Goal: Task Accomplishment & Management: Use online tool/utility

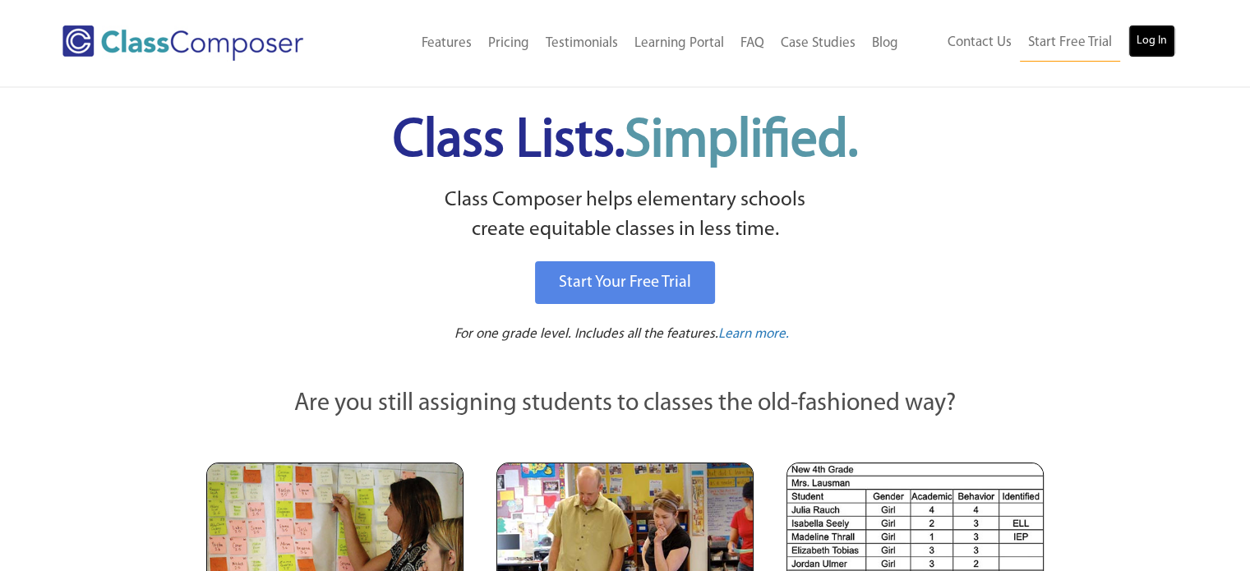
click at [1157, 39] on link "Log In" at bounding box center [1152, 41] width 47 height 33
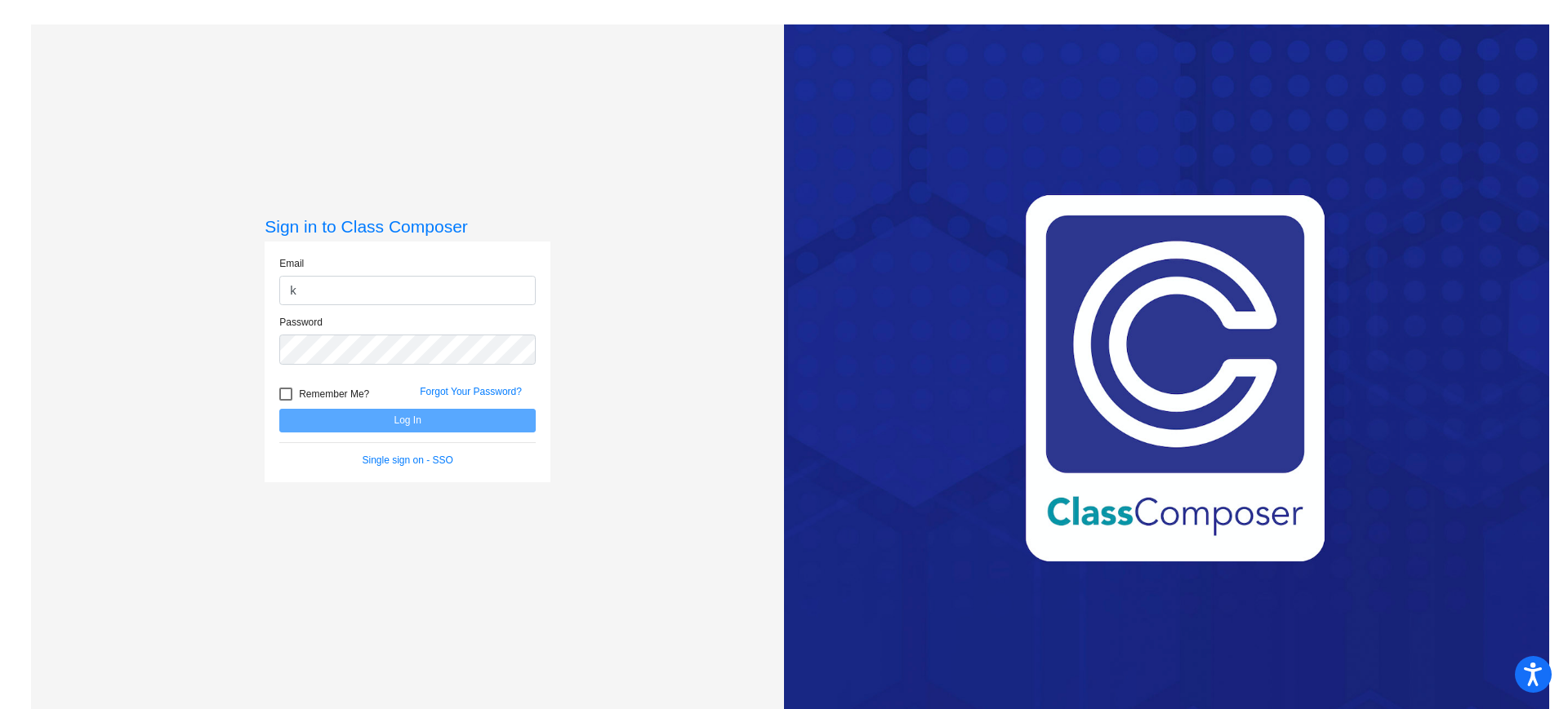
type input "[PERSON_NAME][EMAIL_ADDRESS][PERSON_NAME][DOMAIN_NAME]"
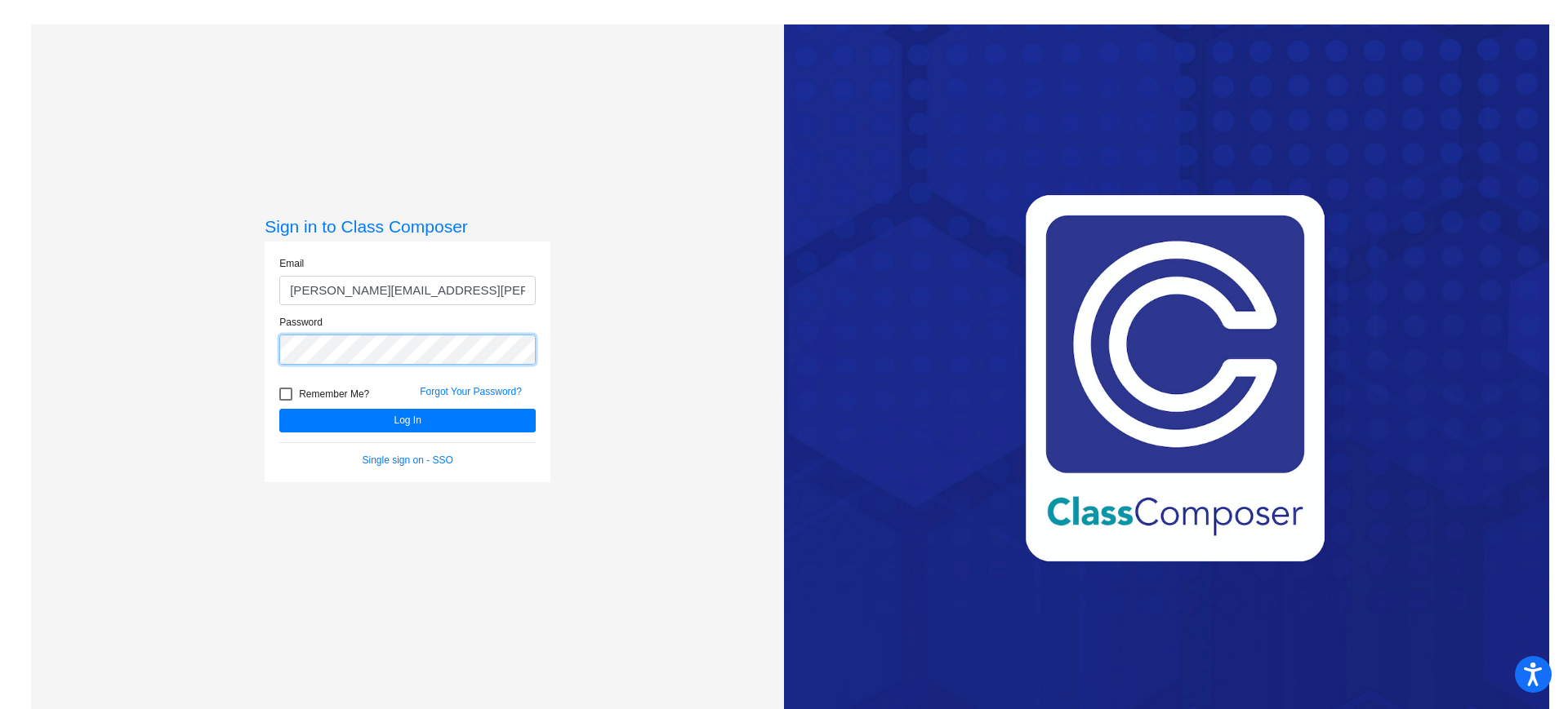
click at [279, 409] on button "Log In" at bounding box center [407, 421] width 256 height 24
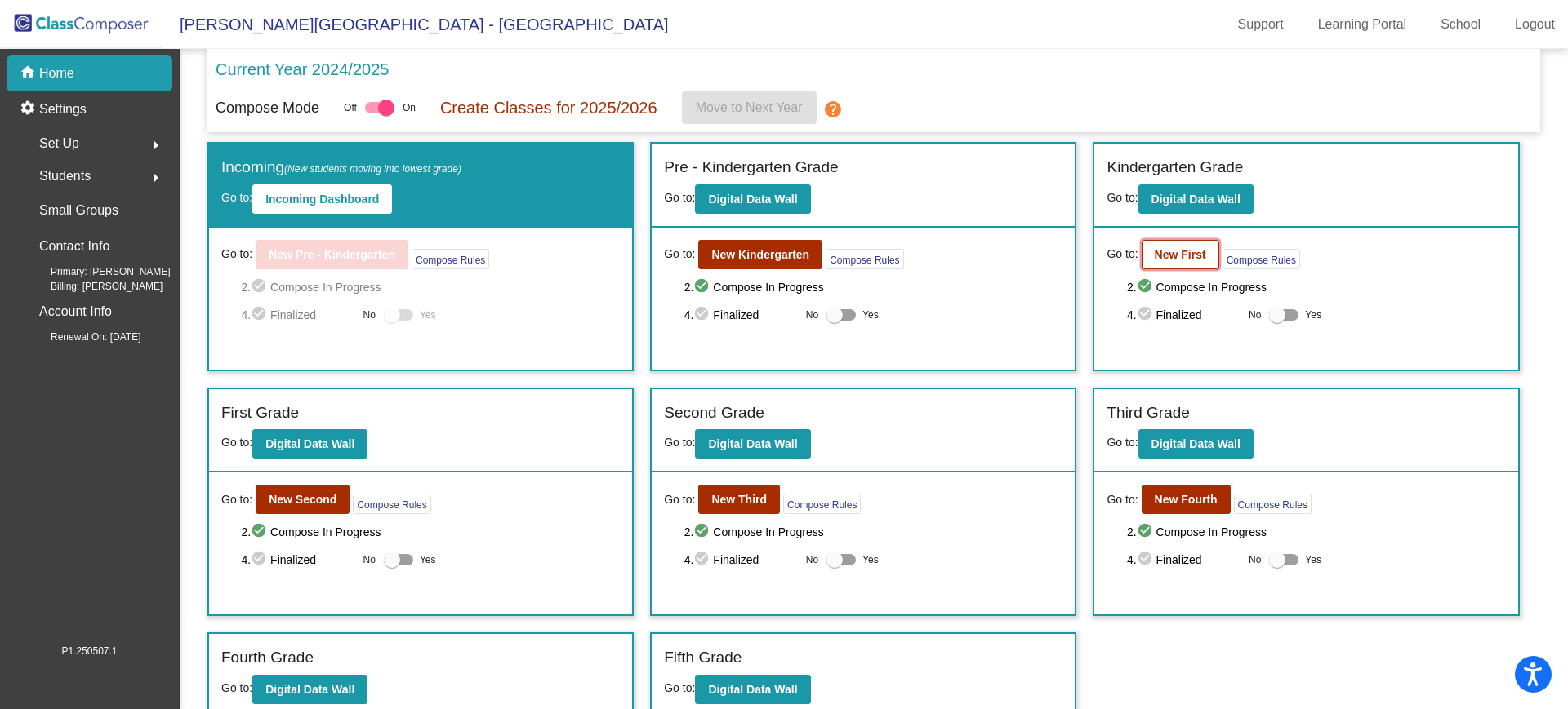
click at [1175, 250] on b "New First" at bounding box center [1180, 254] width 52 height 13
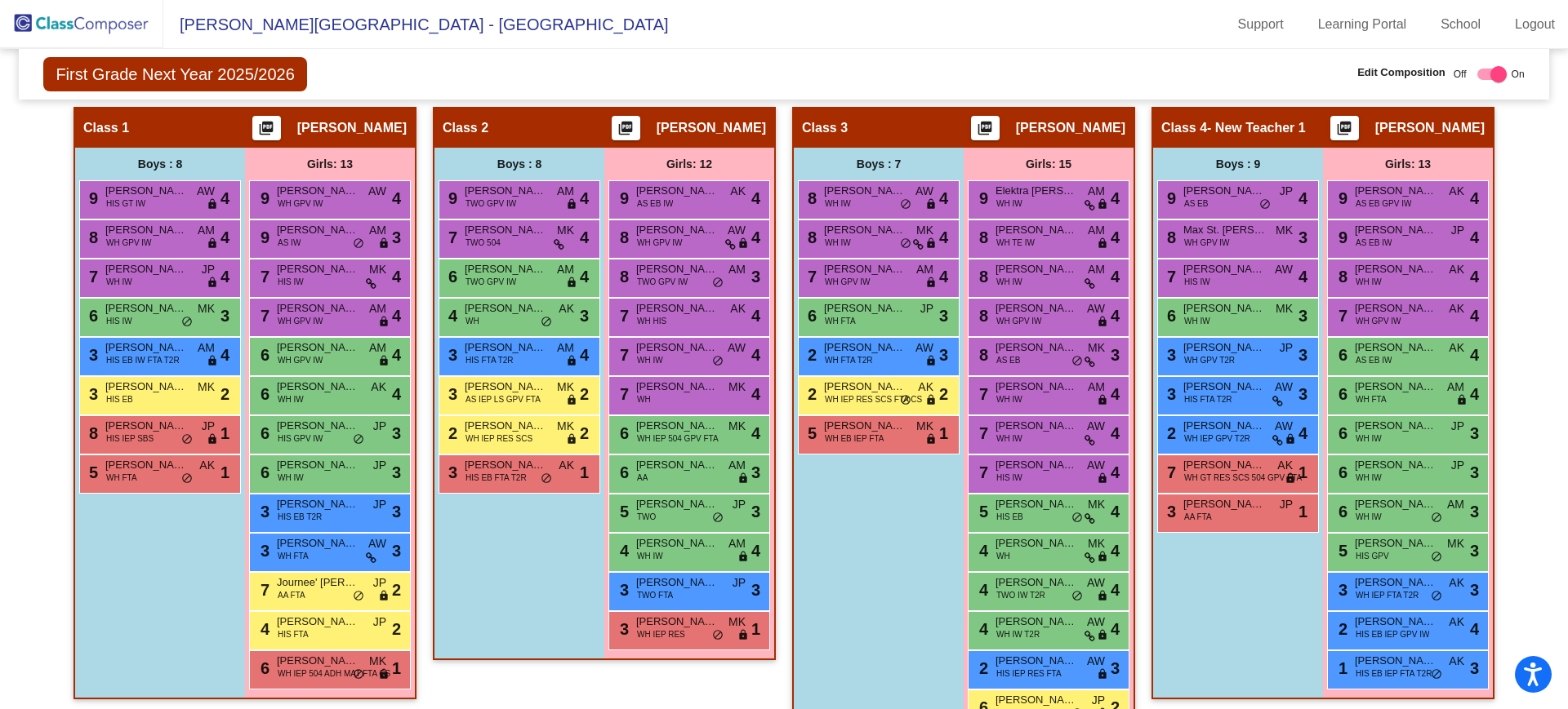
scroll to position [333, 0]
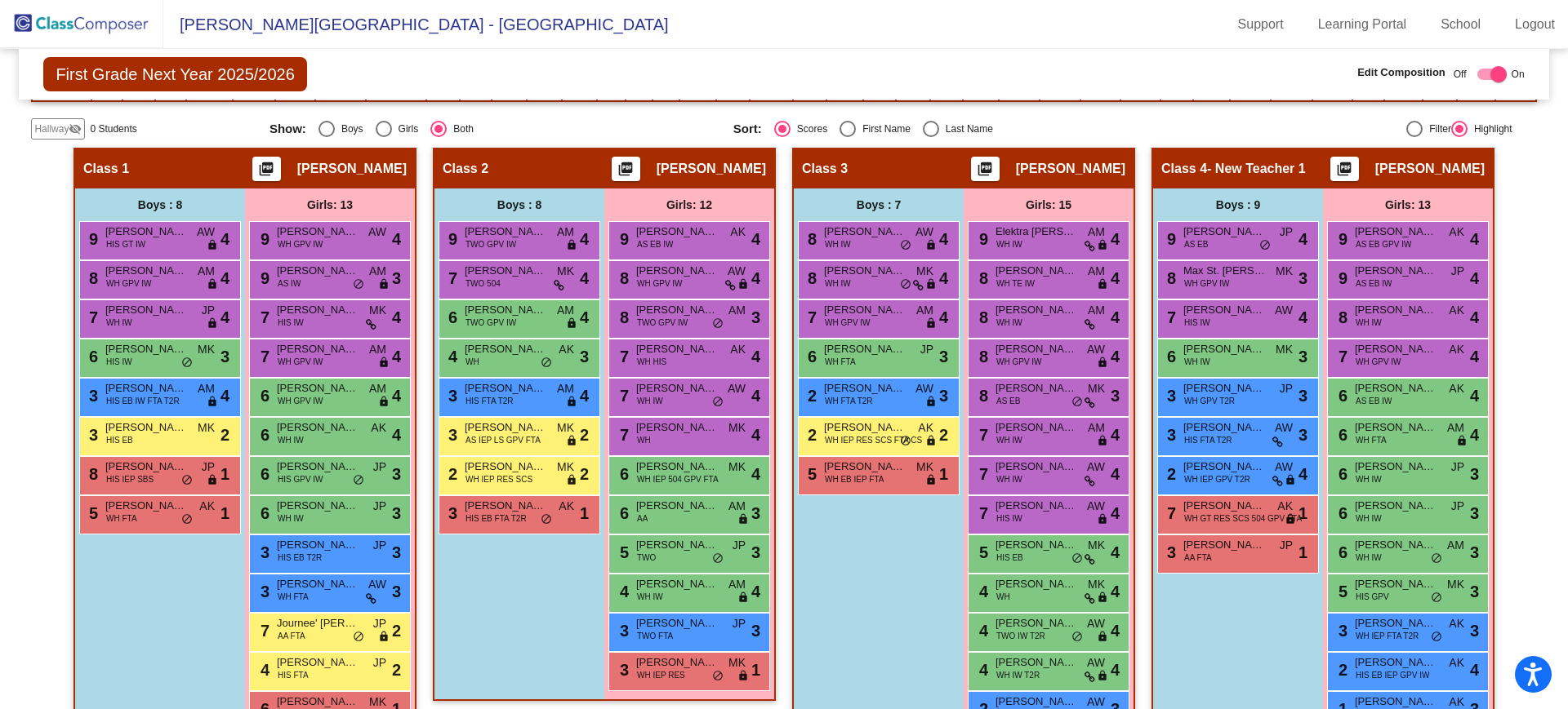
click at [0, 0] on div "Boys : 8 9 [PERSON_NAME] HIS GT IW AW lock do_not_disturb_alt 4 8 [PERSON_NAME]…" at bounding box center [0, 0] width 0 height 0
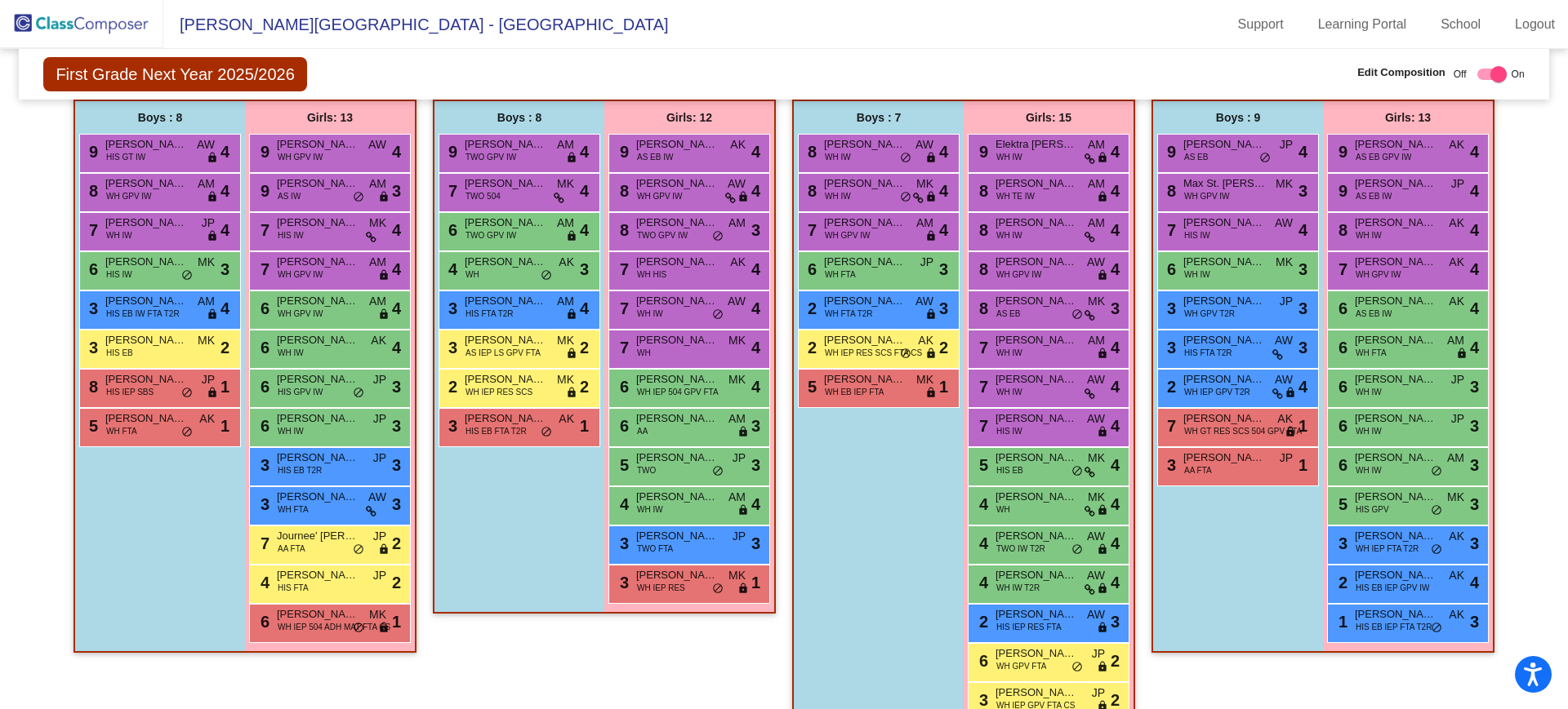
scroll to position [419, 0]
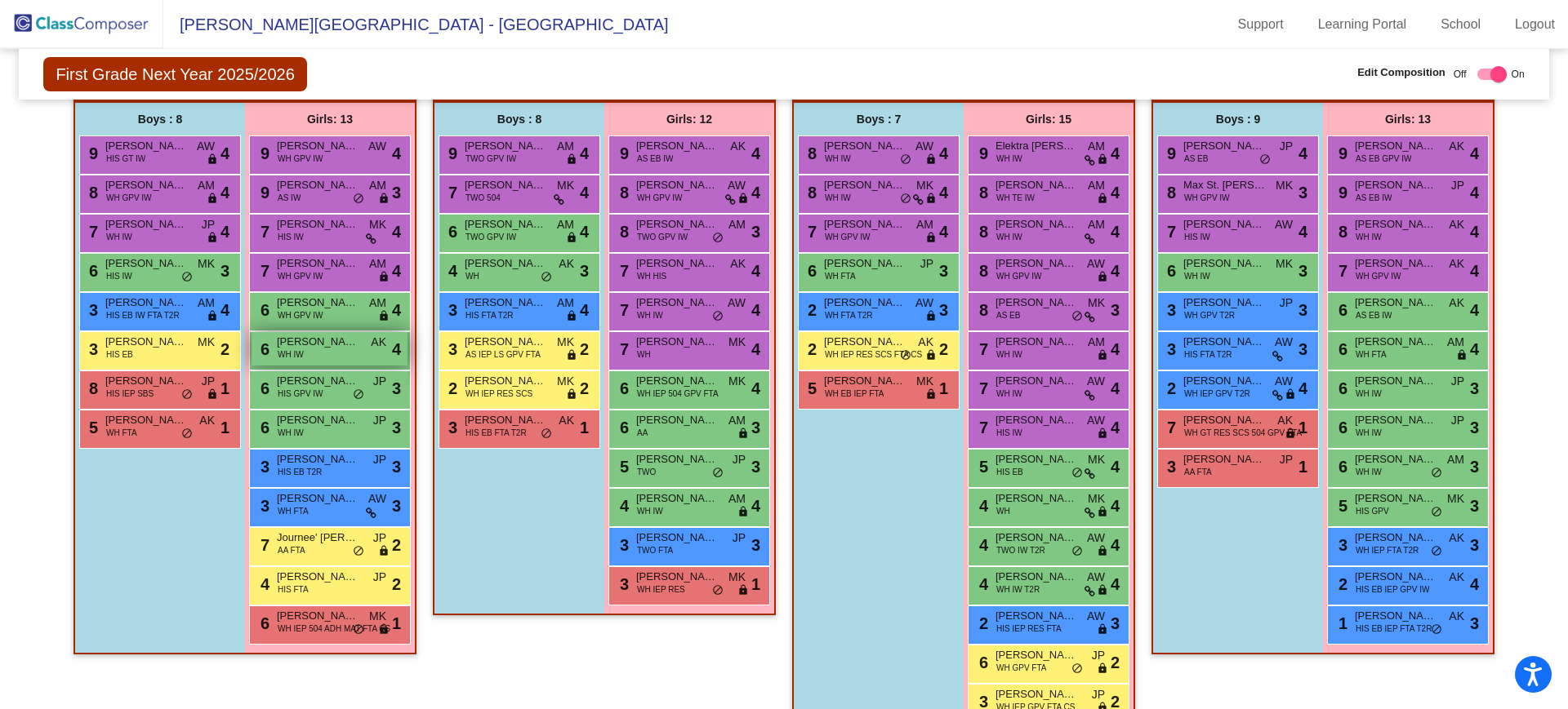
click at [293, 349] on span "WH IW" at bounding box center [290, 354] width 26 height 12
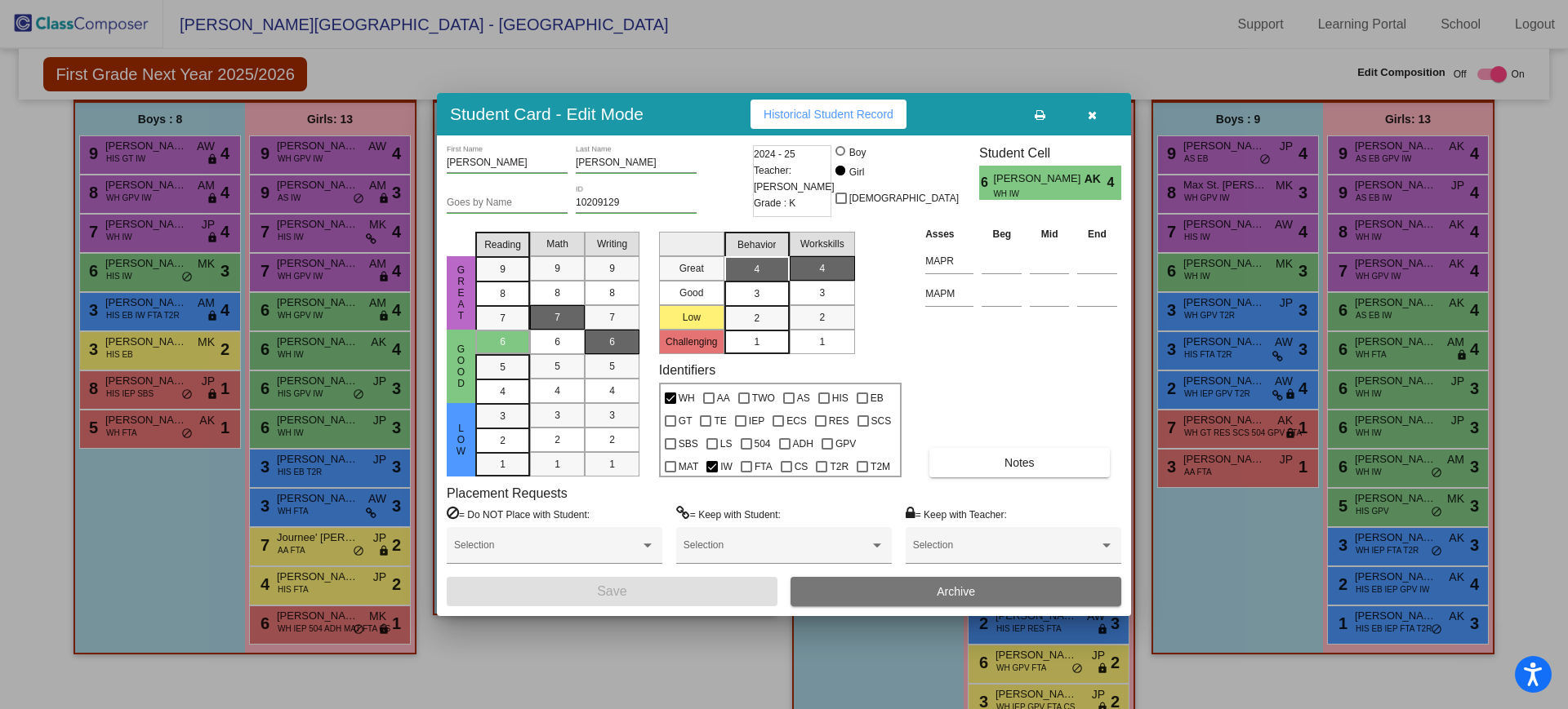
click at [165, 507] on div at bounding box center [784, 354] width 1568 height 709
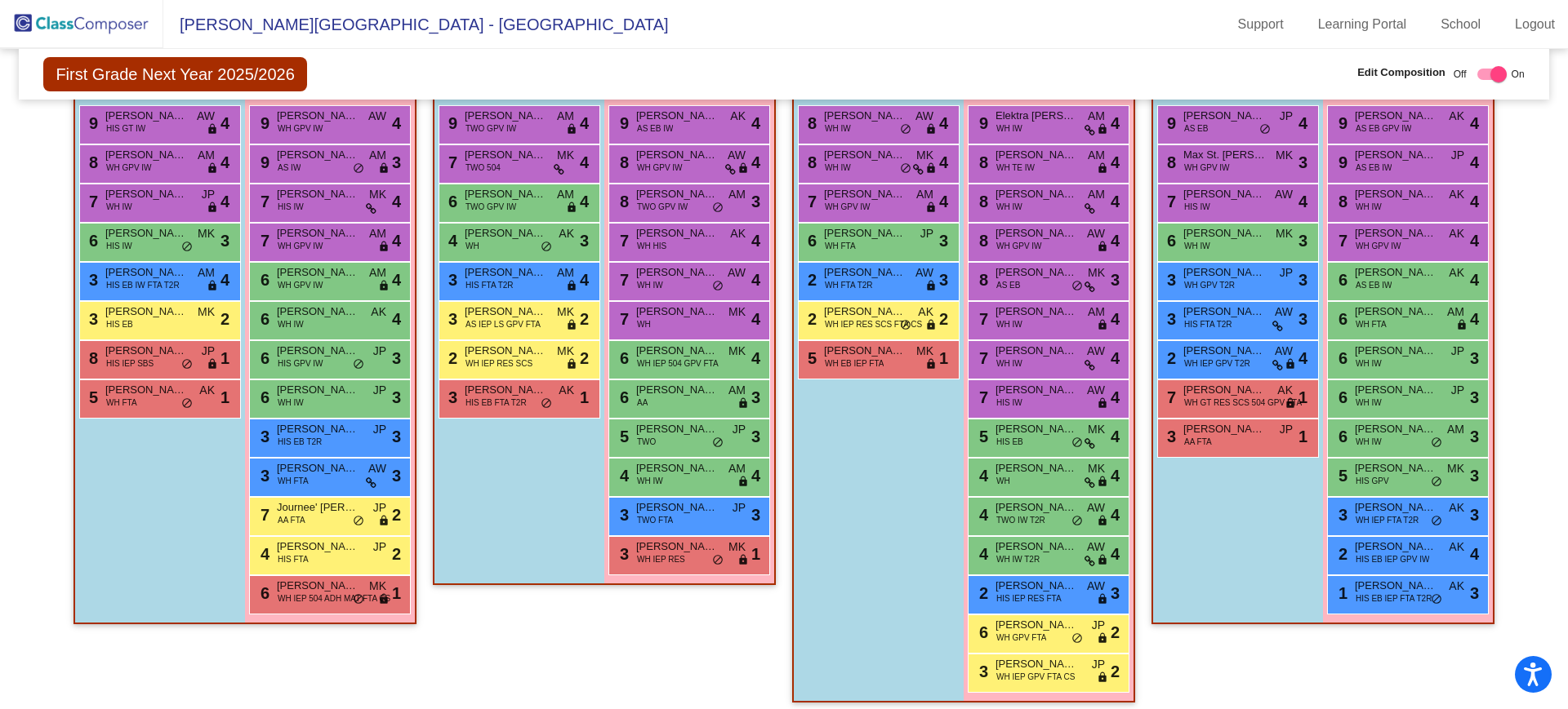
scroll to position [451, 0]
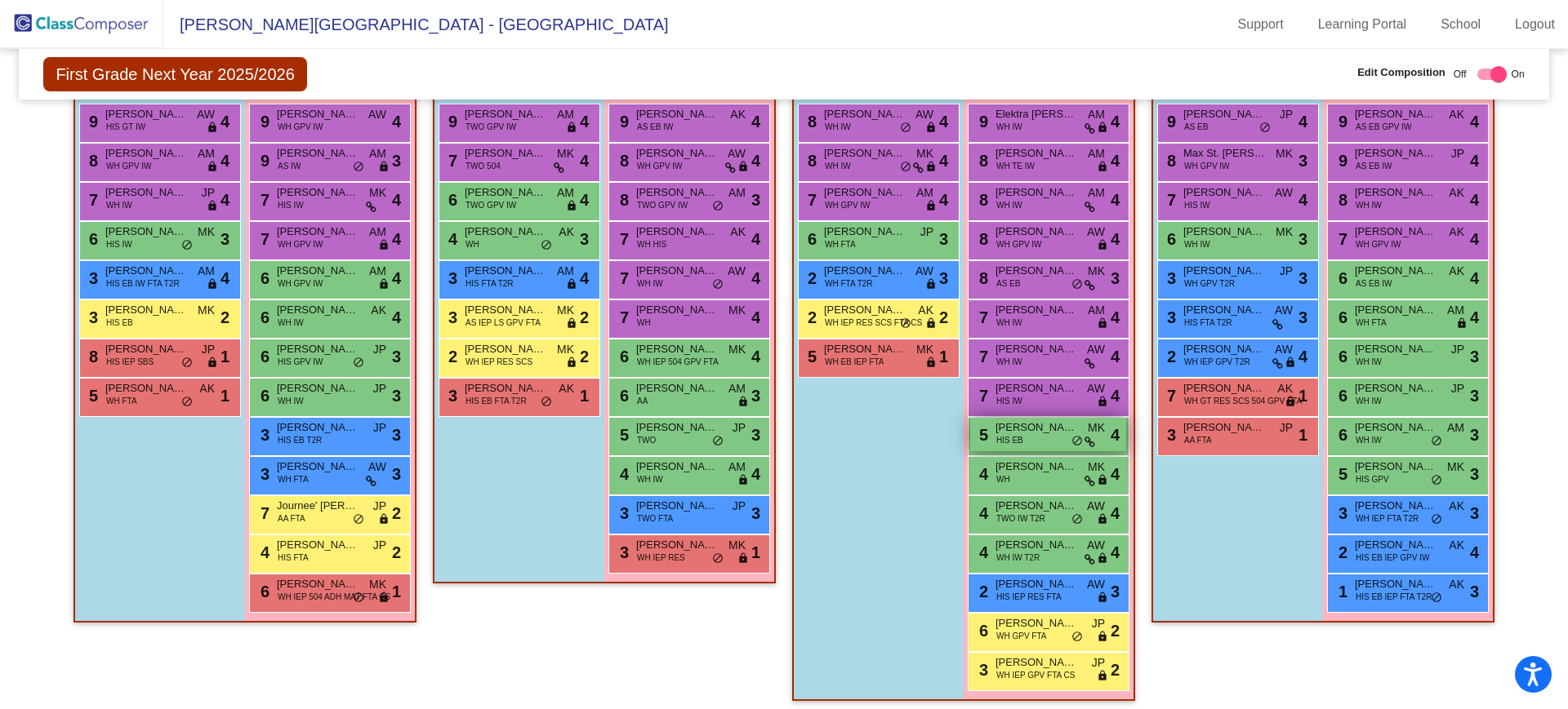
click at [1056, 433] on span "Antonella Perez" at bounding box center [1036, 427] width 81 height 16
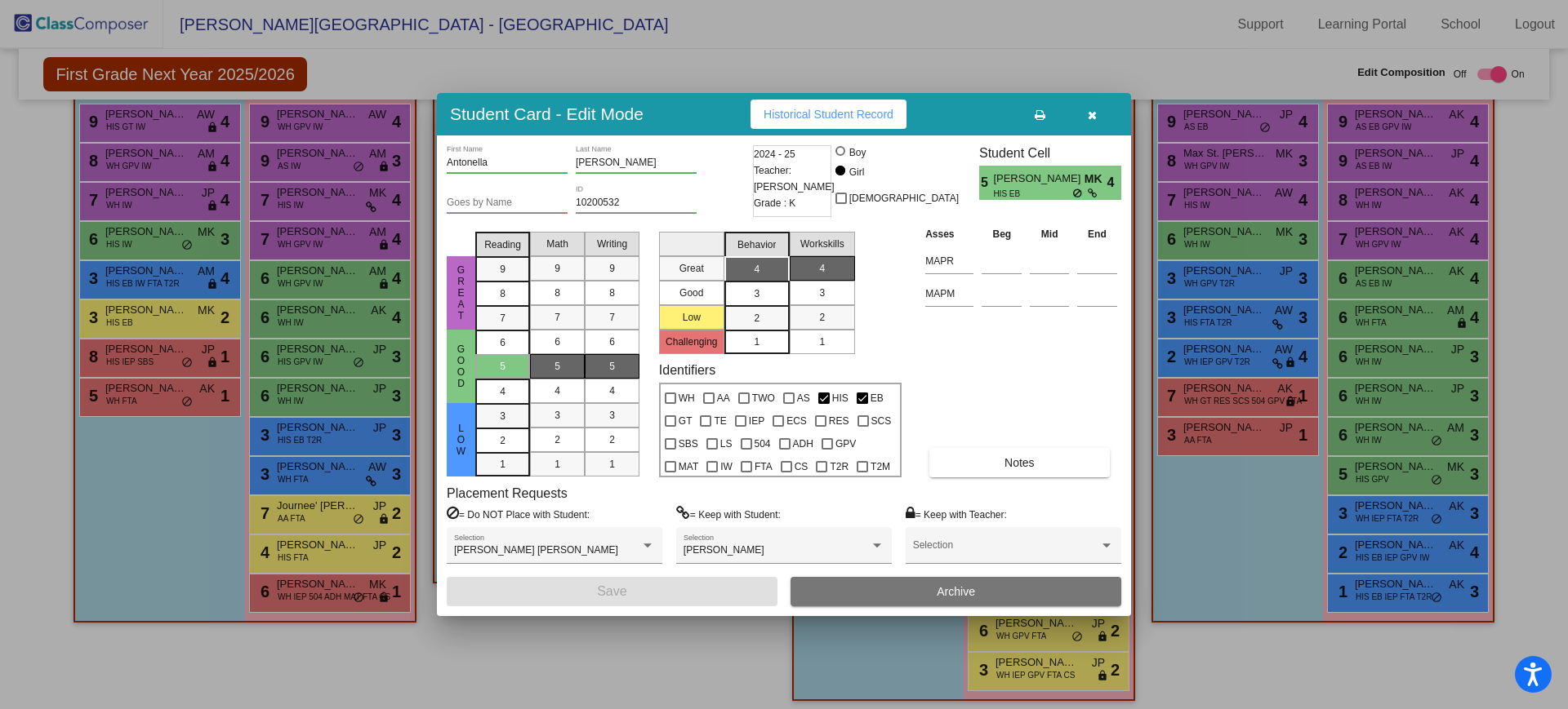
click at [1207, 655] on div at bounding box center [784, 354] width 1568 height 709
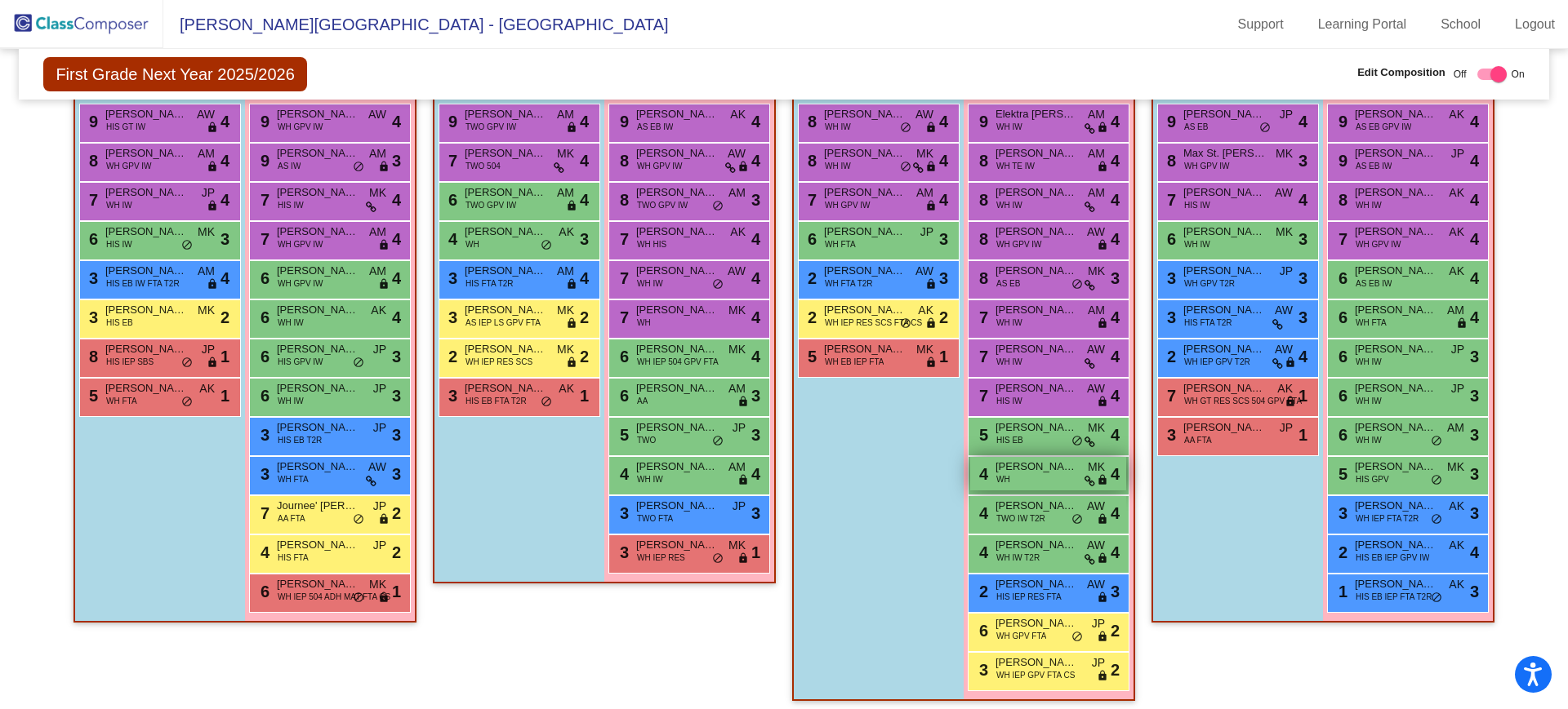
click at [1032, 481] on div "4 Parker Krueger WH MK lock do_not_disturb_alt 4" at bounding box center [1047, 474] width 156 height 34
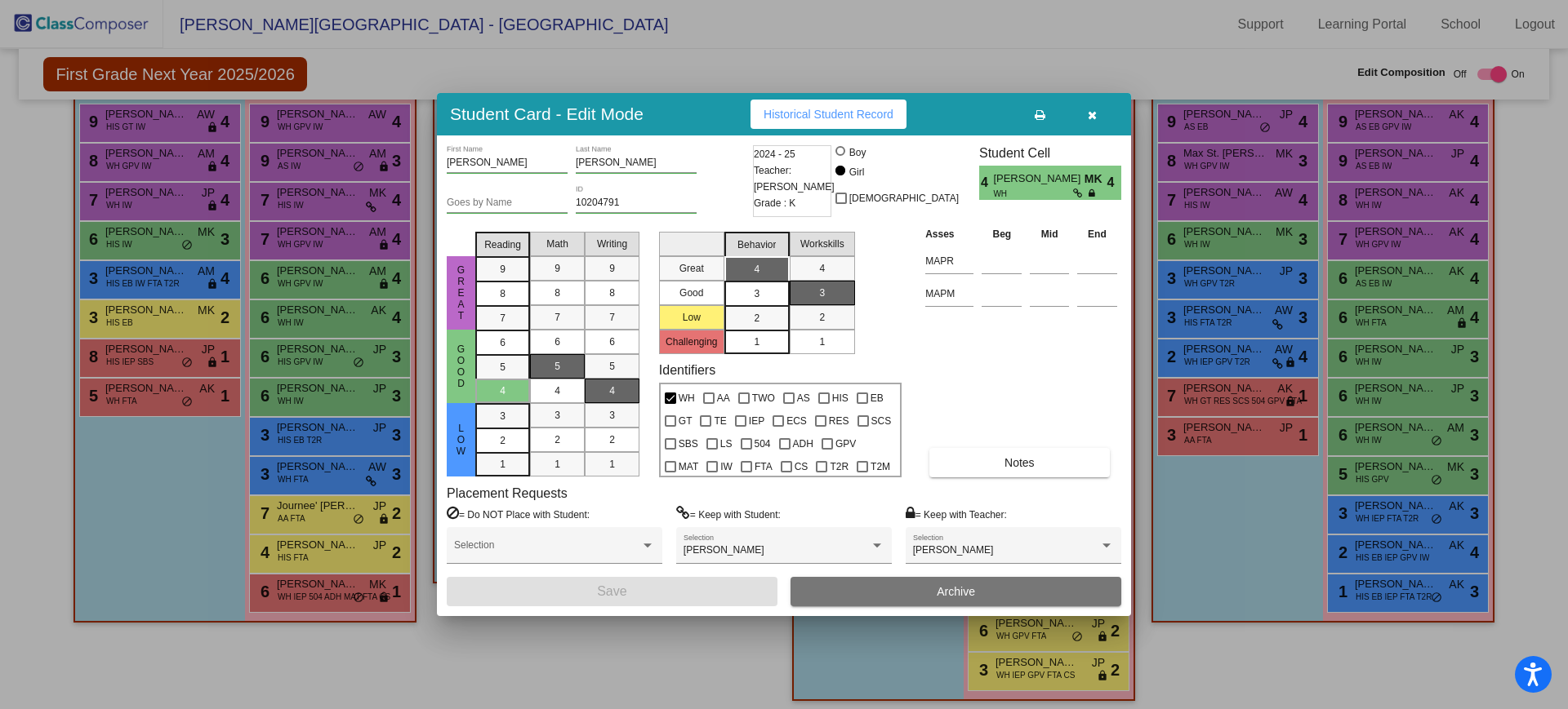
click at [1227, 651] on div at bounding box center [784, 354] width 1568 height 709
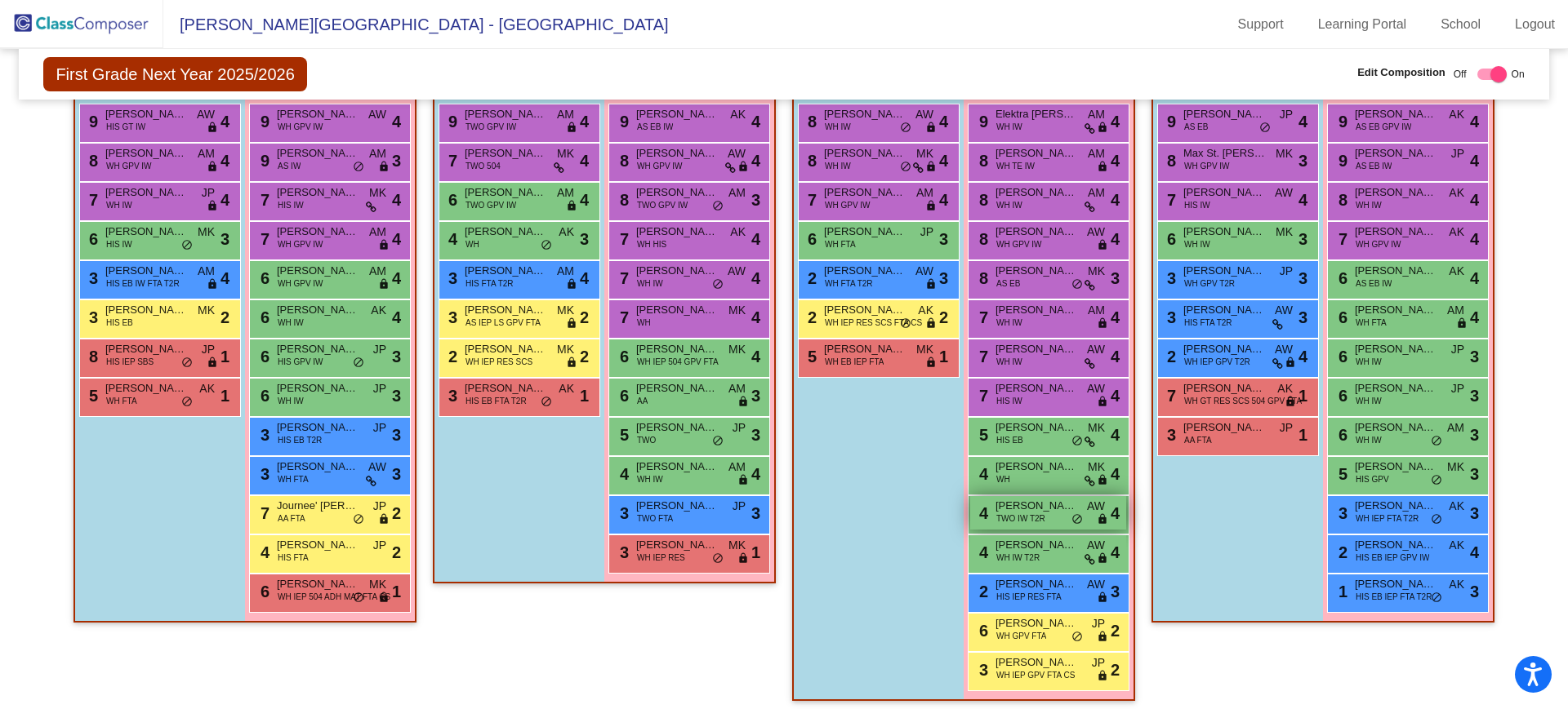
click at [1037, 519] on span "TWO IW T2R" at bounding box center [1020, 518] width 49 height 12
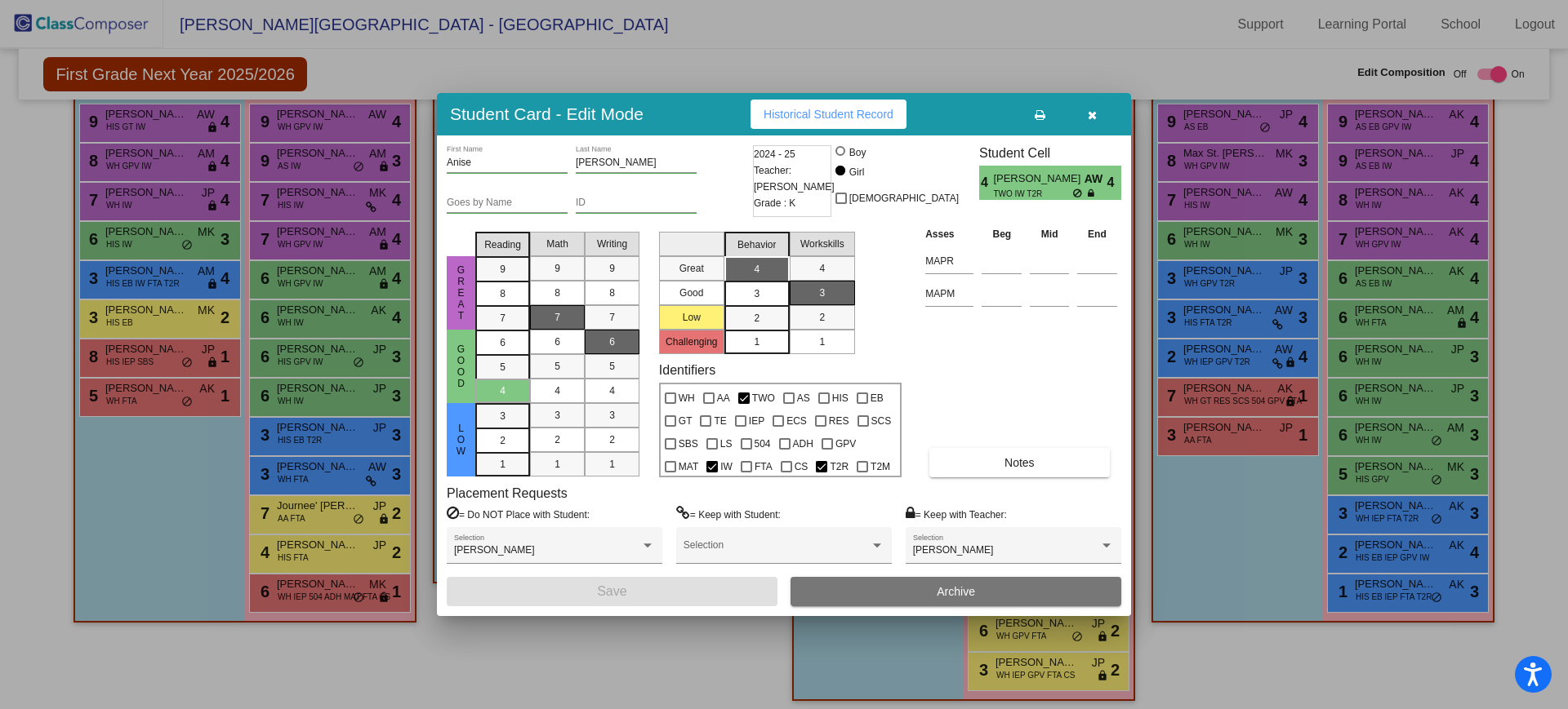
click at [1213, 672] on div at bounding box center [784, 354] width 1568 height 709
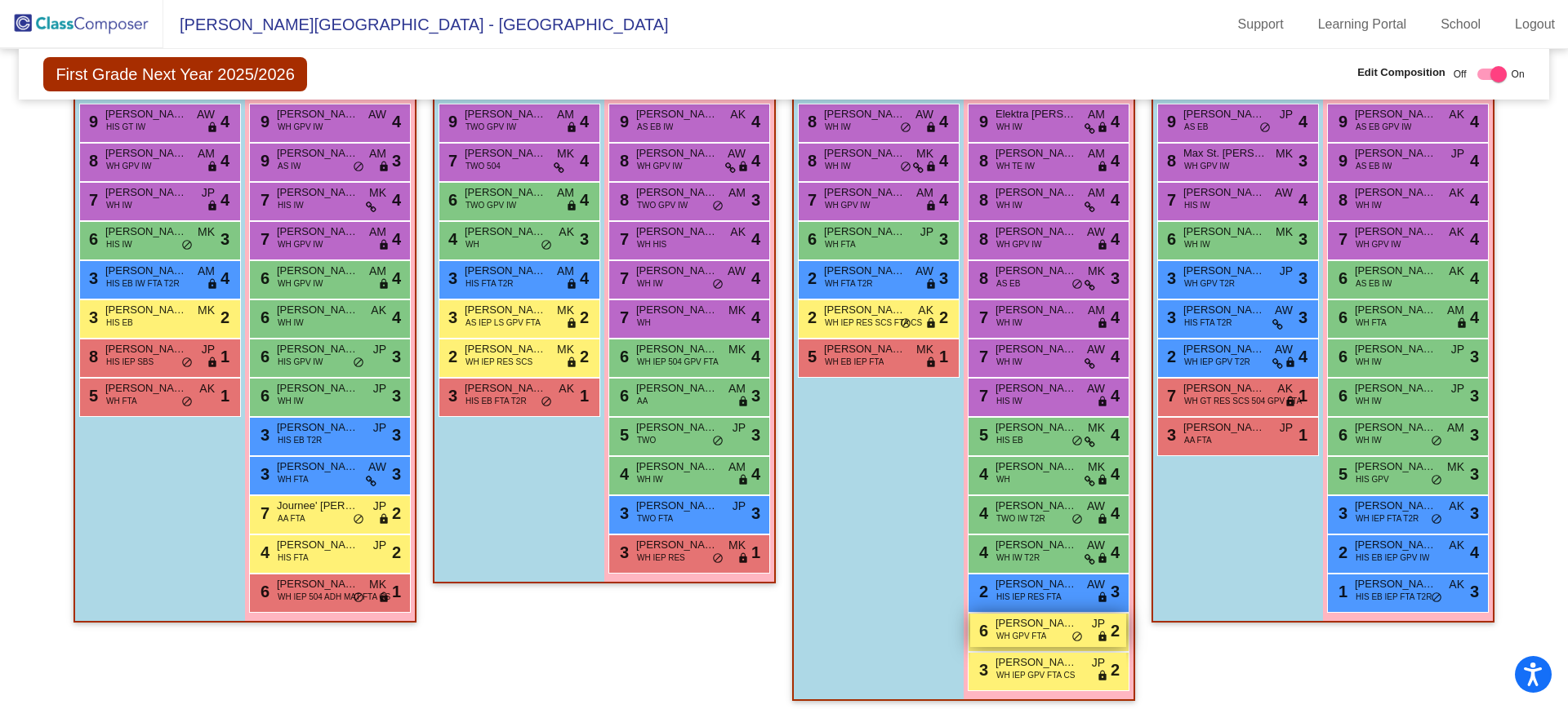
click at [1034, 633] on span "WH GPV FTA" at bounding box center [1021, 637] width 50 height 12
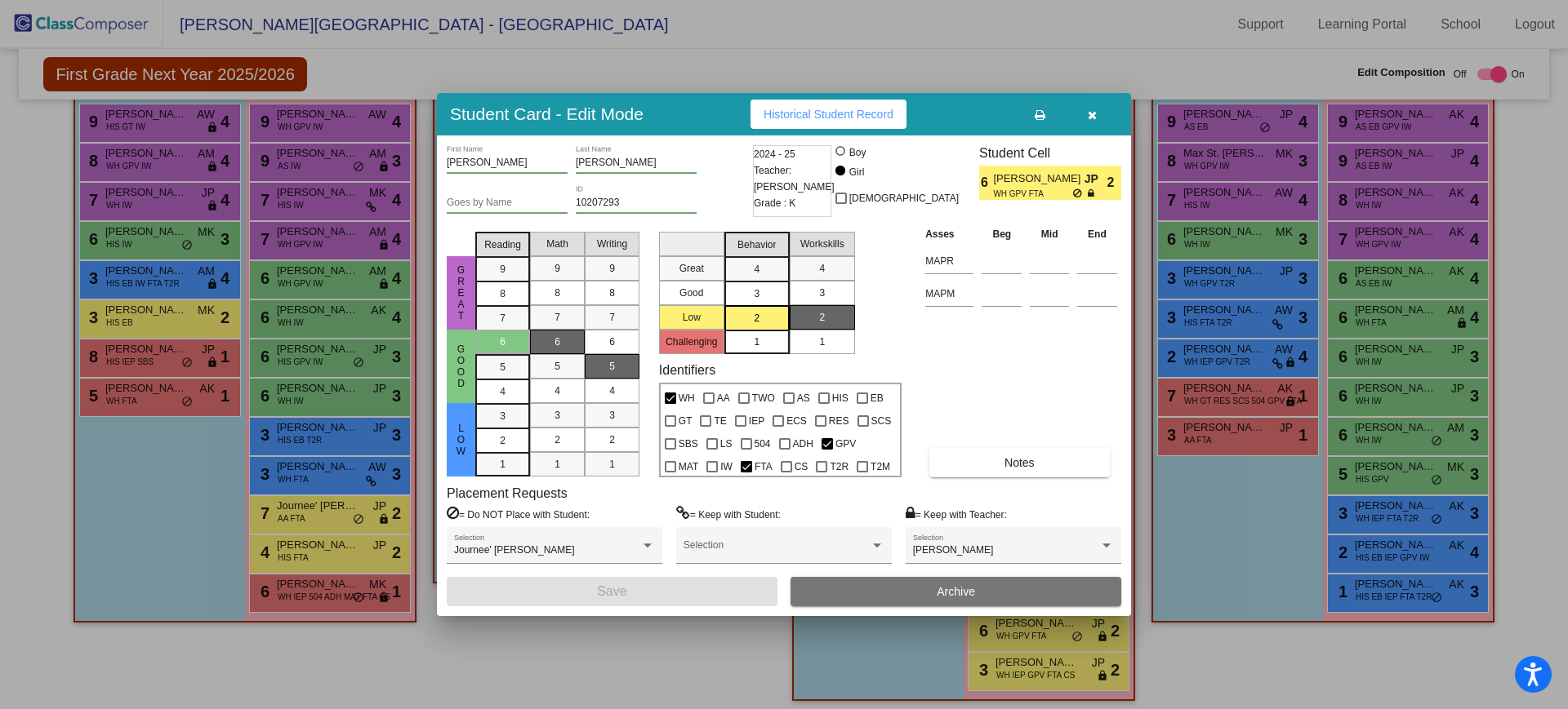
click at [1183, 662] on div at bounding box center [784, 354] width 1568 height 709
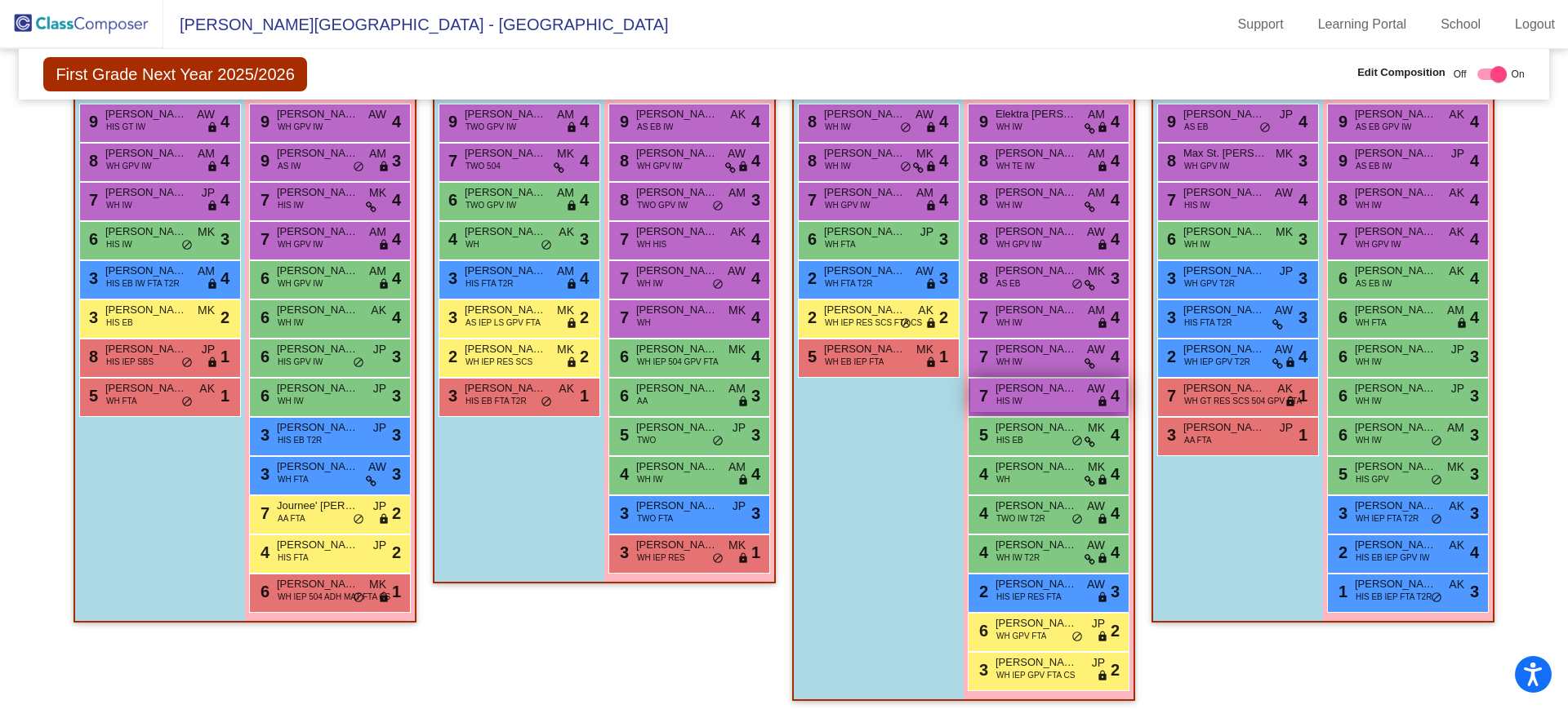
click at [1006, 392] on span "Juliana Loya" at bounding box center [1036, 388] width 81 height 16
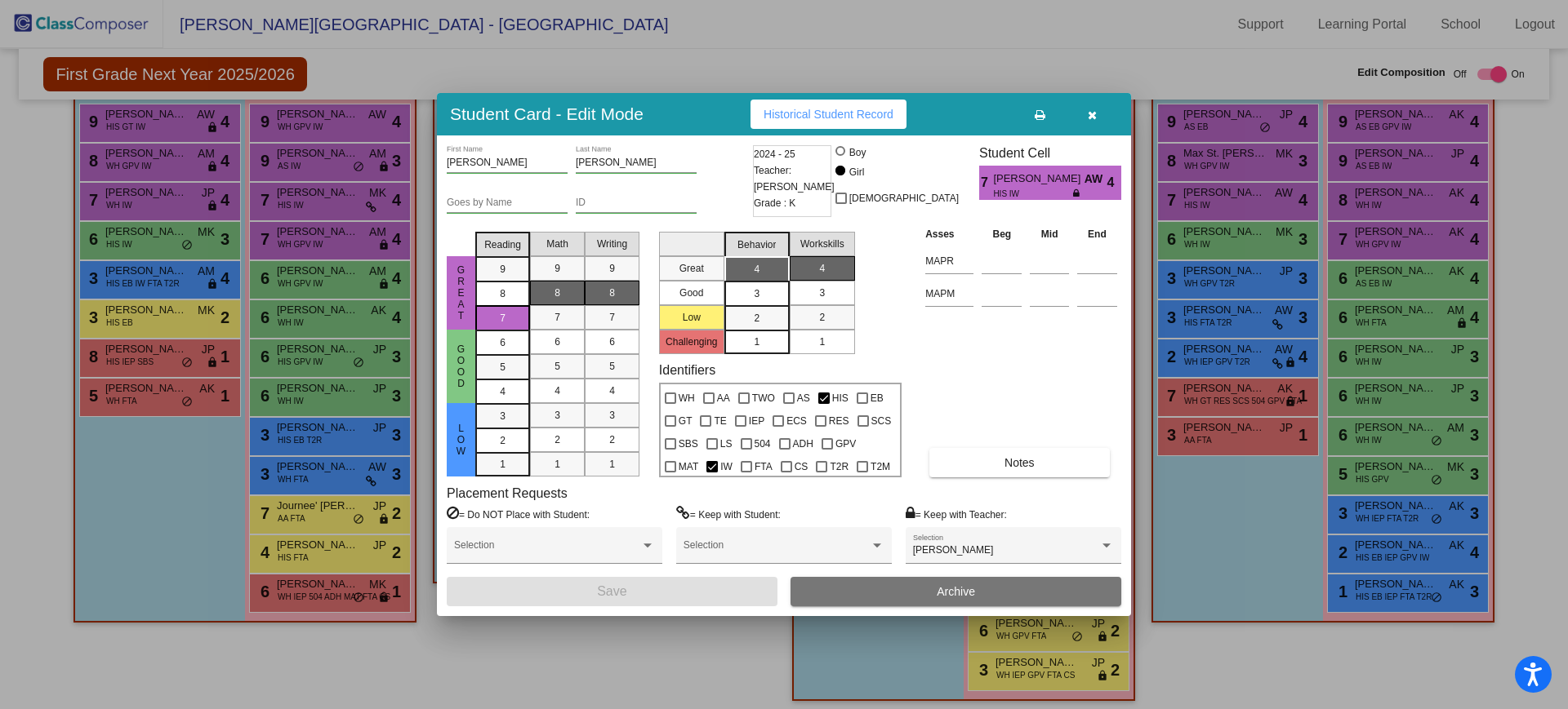
click at [1212, 638] on div at bounding box center [784, 354] width 1568 height 709
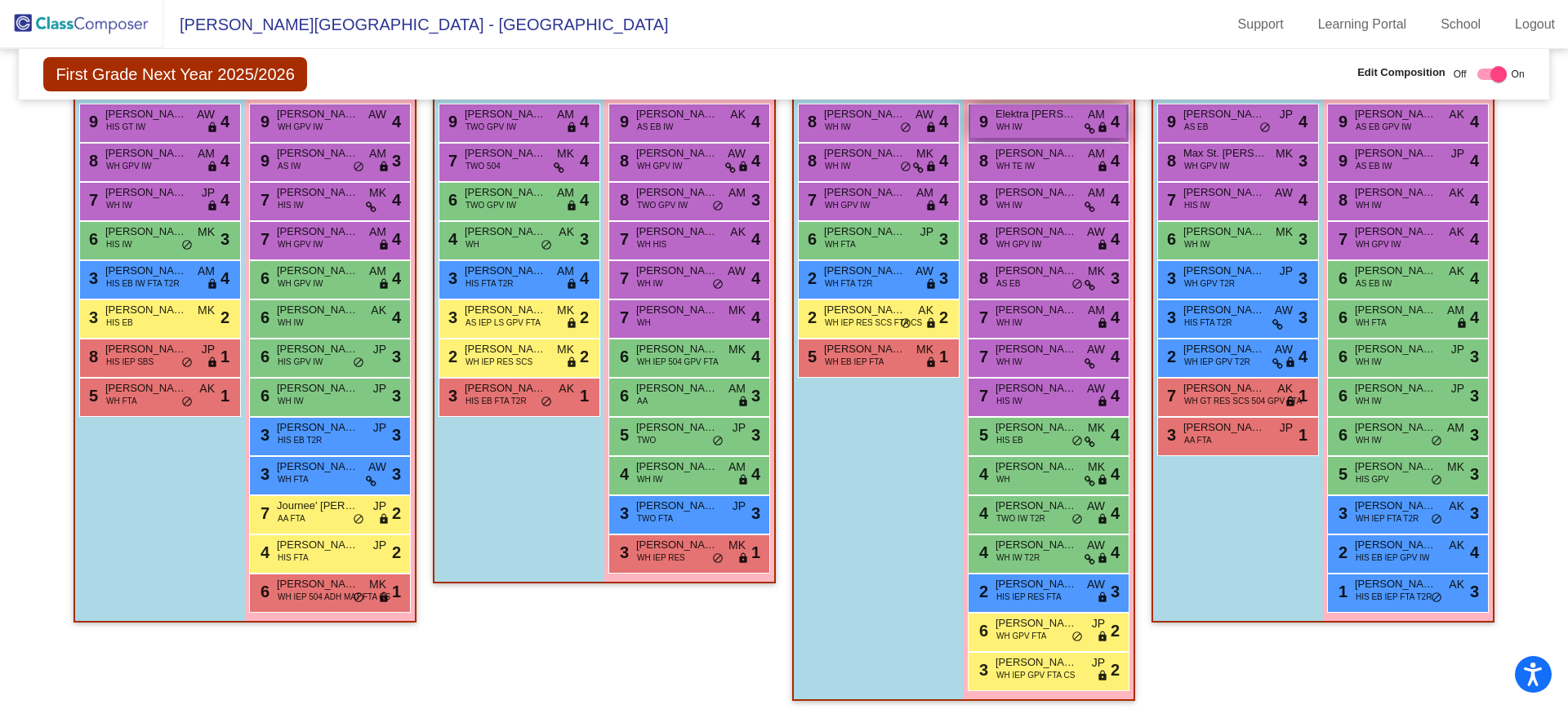
click at [1005, 123] on span "WH IW" at bounding box center [1010, 127] width 26 height 12
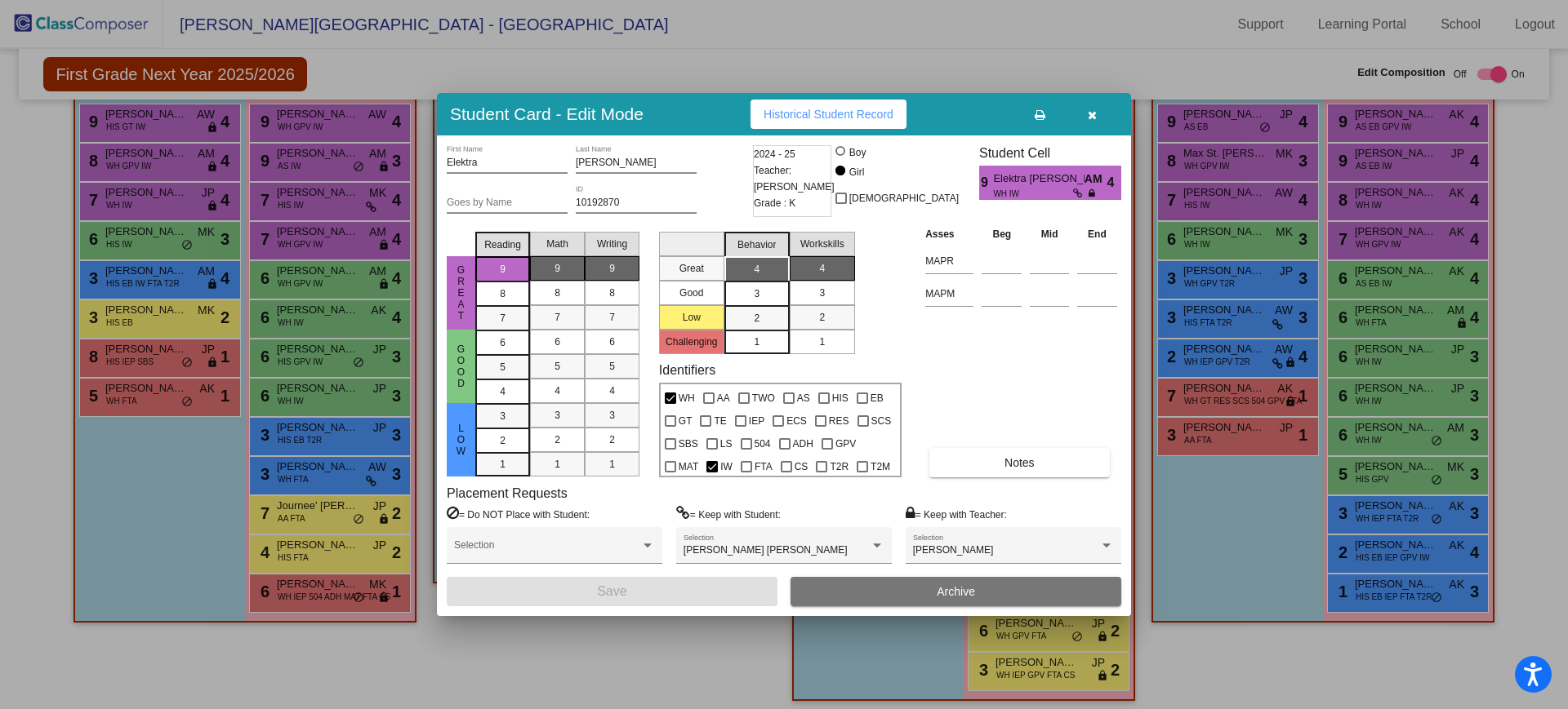
click at [1257, 658] on div at bounding box center [784, 354] width 1568 height 709
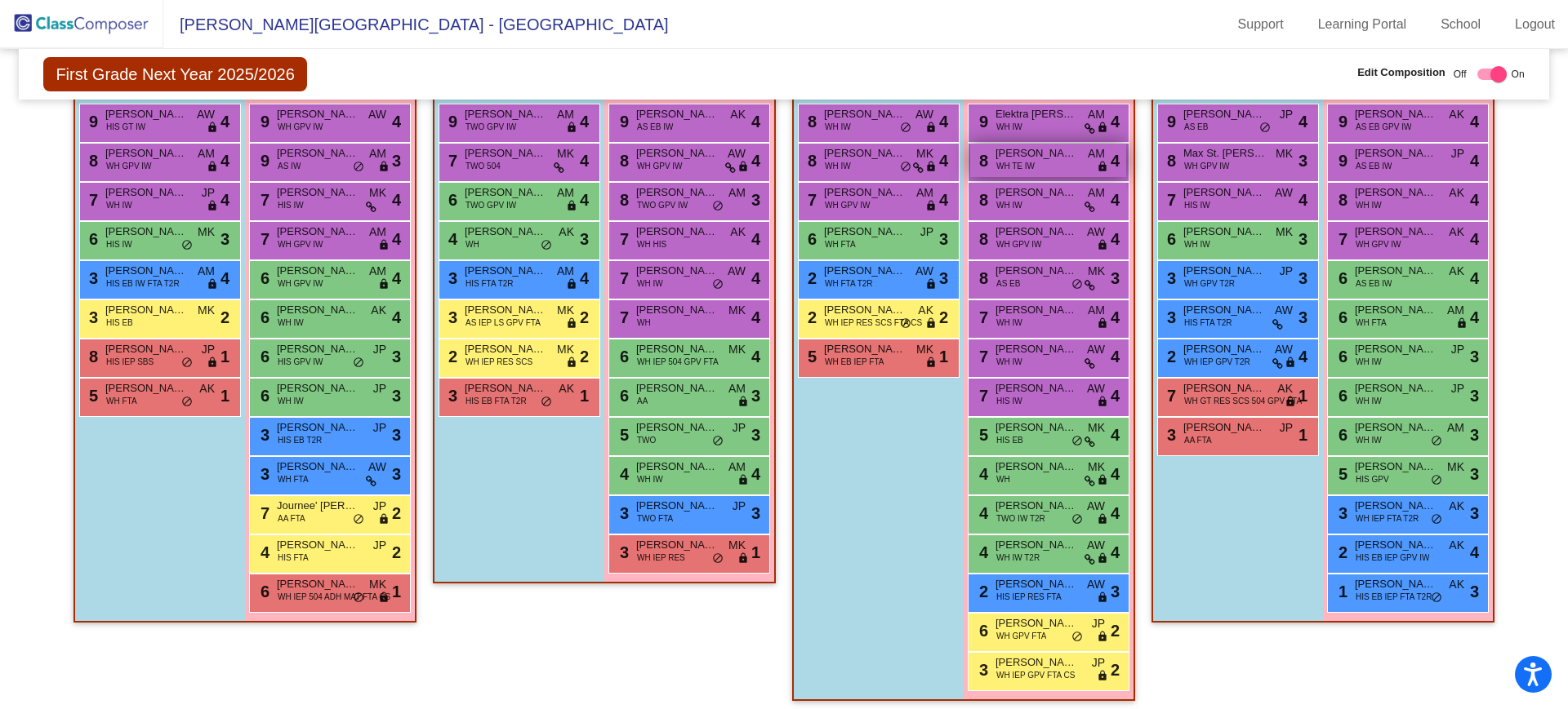
click at [989, 156] on div "8 Harlan Driver WH TE IW AM lock do_not_disturb_alt 4" at bounding box center [1047, 161] width 156 height 34
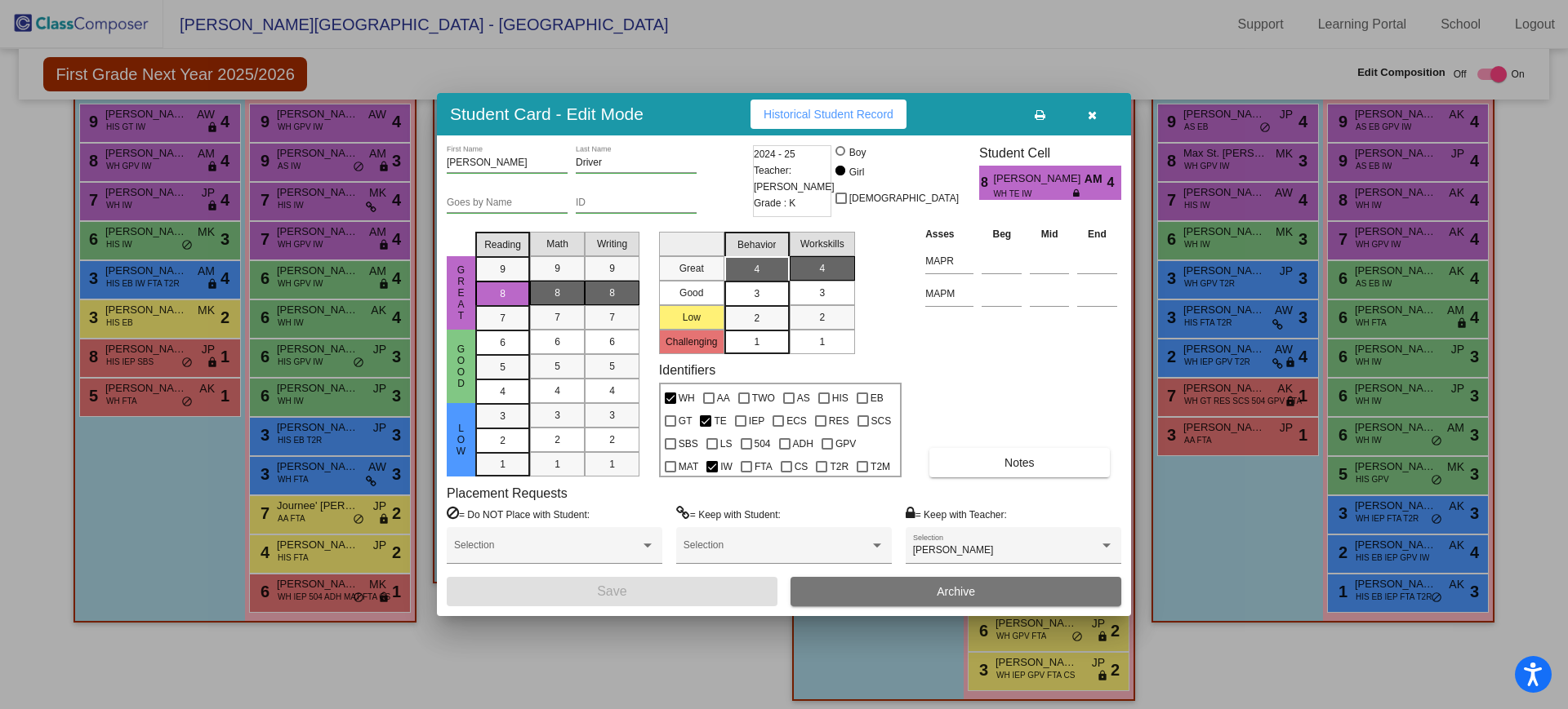
click at [1164, 661] on div at bounding box center [784, 354] width 1568 height 709
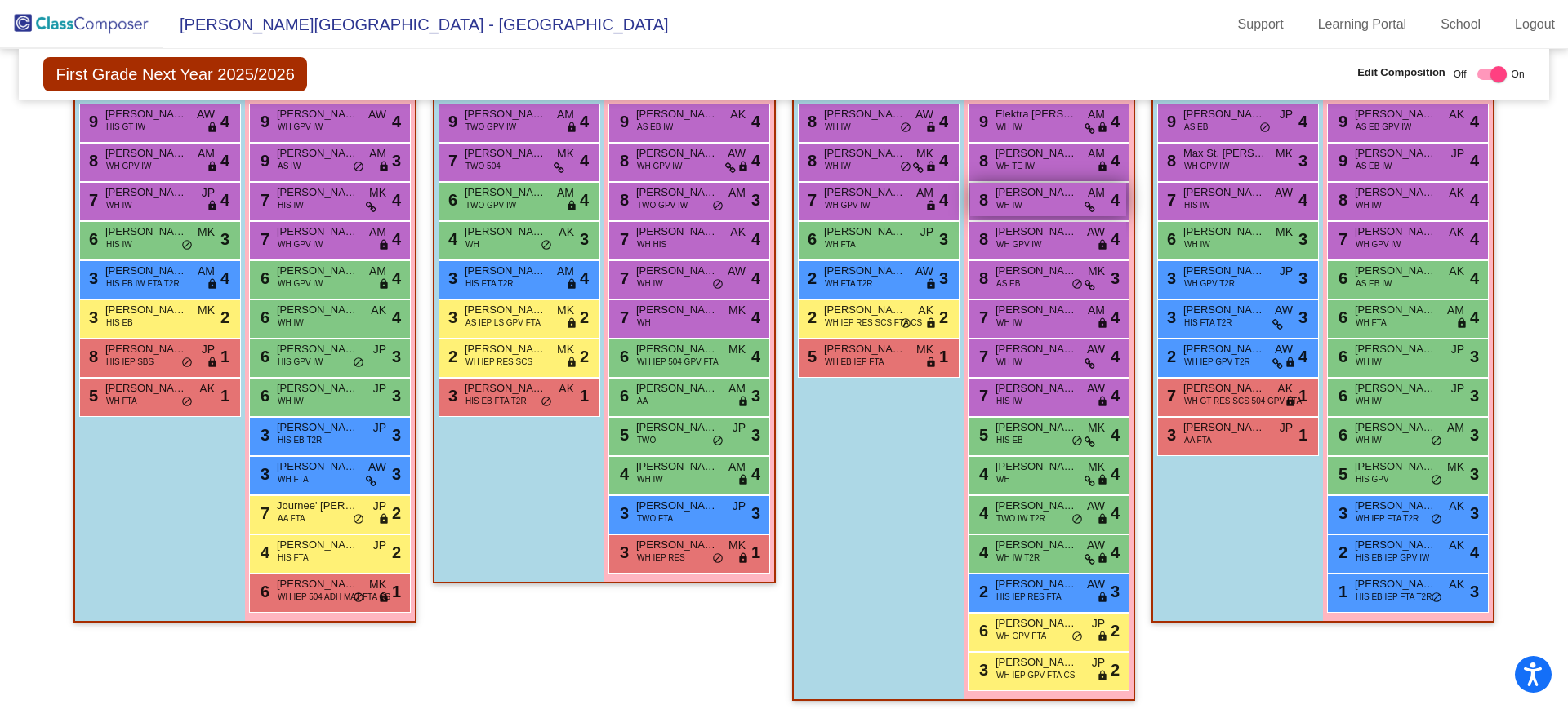
click at [1024, 202] on div "8 Kennedy Whitehead WH IW AM lock do_not_disturb_alt 4" at bounding box center [1047, 200] width 156 height 34
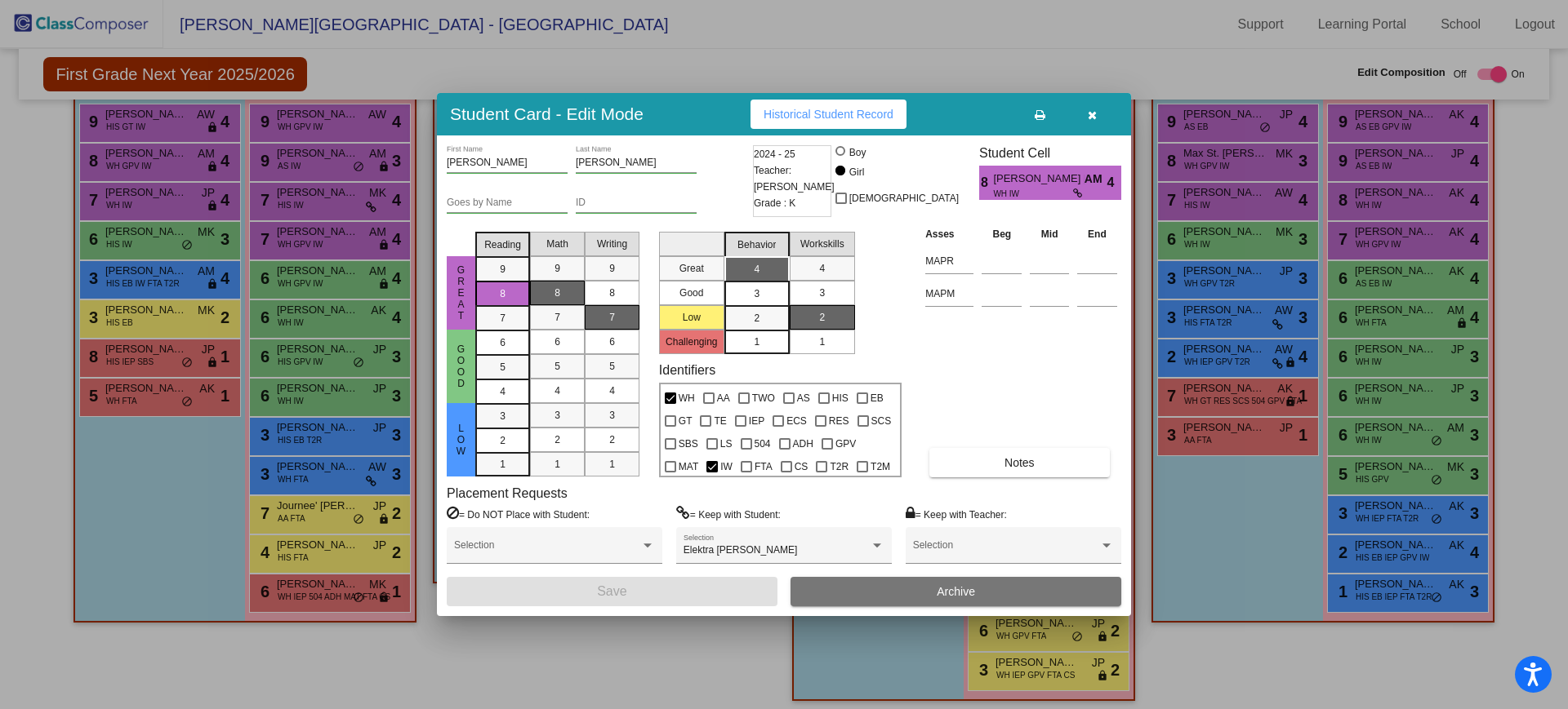
click at [1239, 686] on div at bounding box center [784, 354] width 1568 height 709
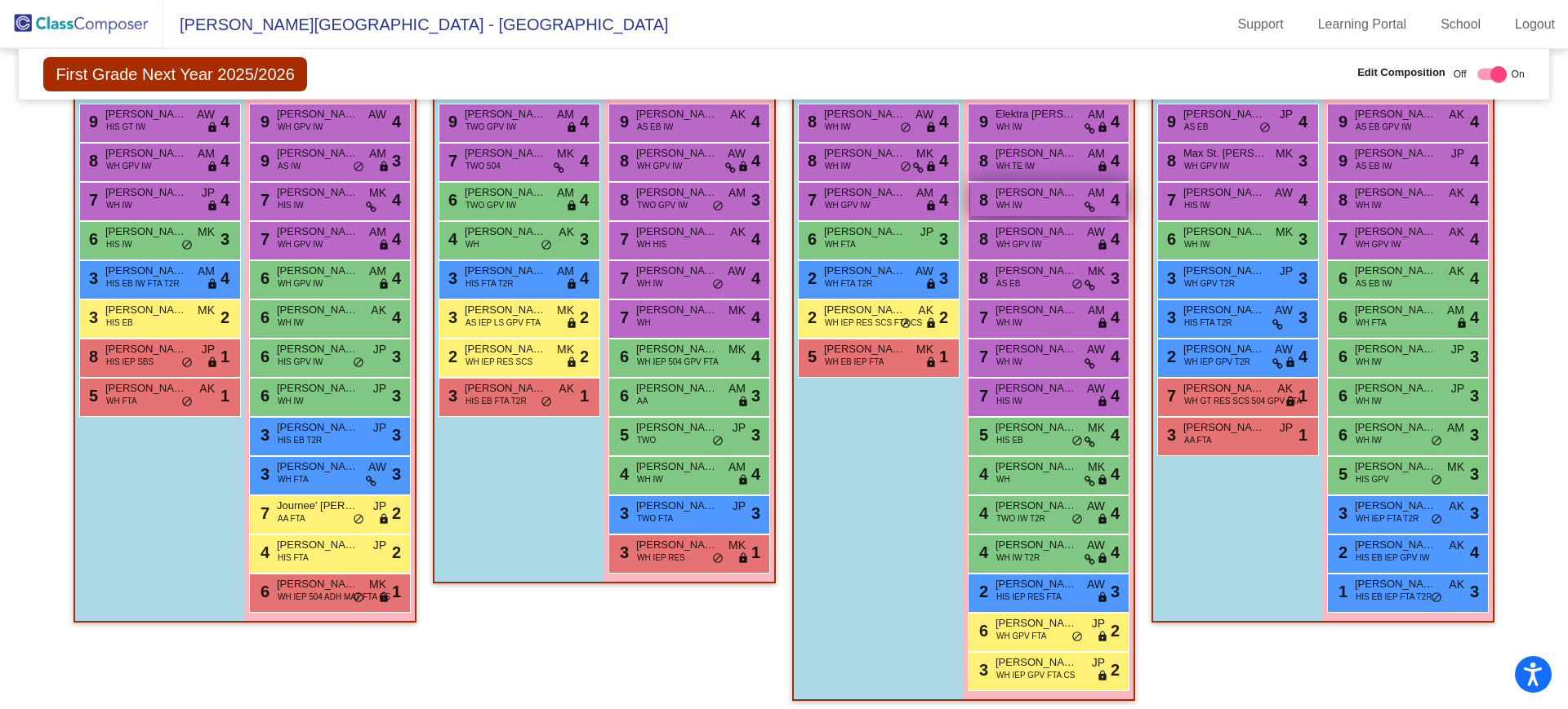
click at [1026, 203] on div "8 Kennedy Whitehead WH IW AM lock do_not_disturb_alt 4" at bounding box center [1047, 200] width 156 height 34
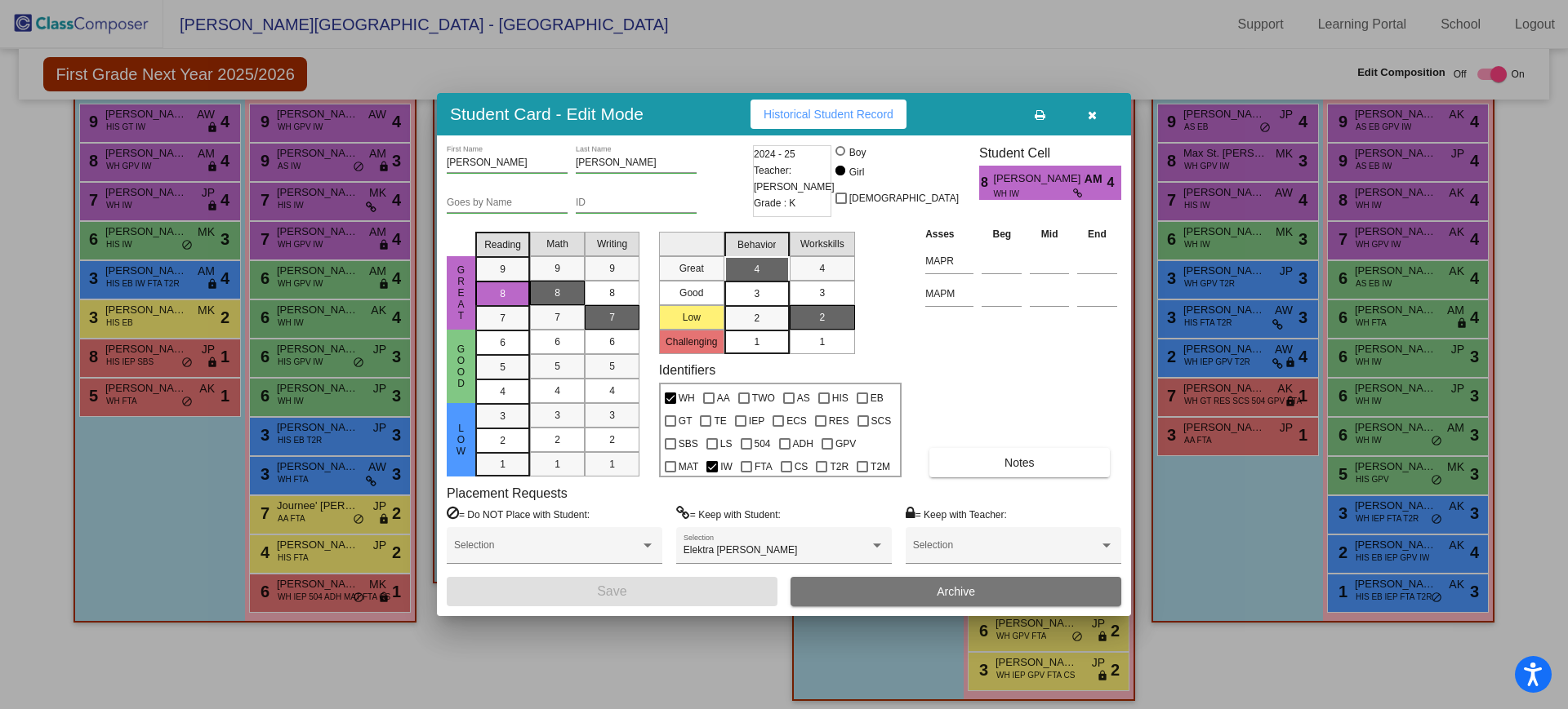
click at [667, 676] on div at bounding box center [784, 354] width 1568 height 709
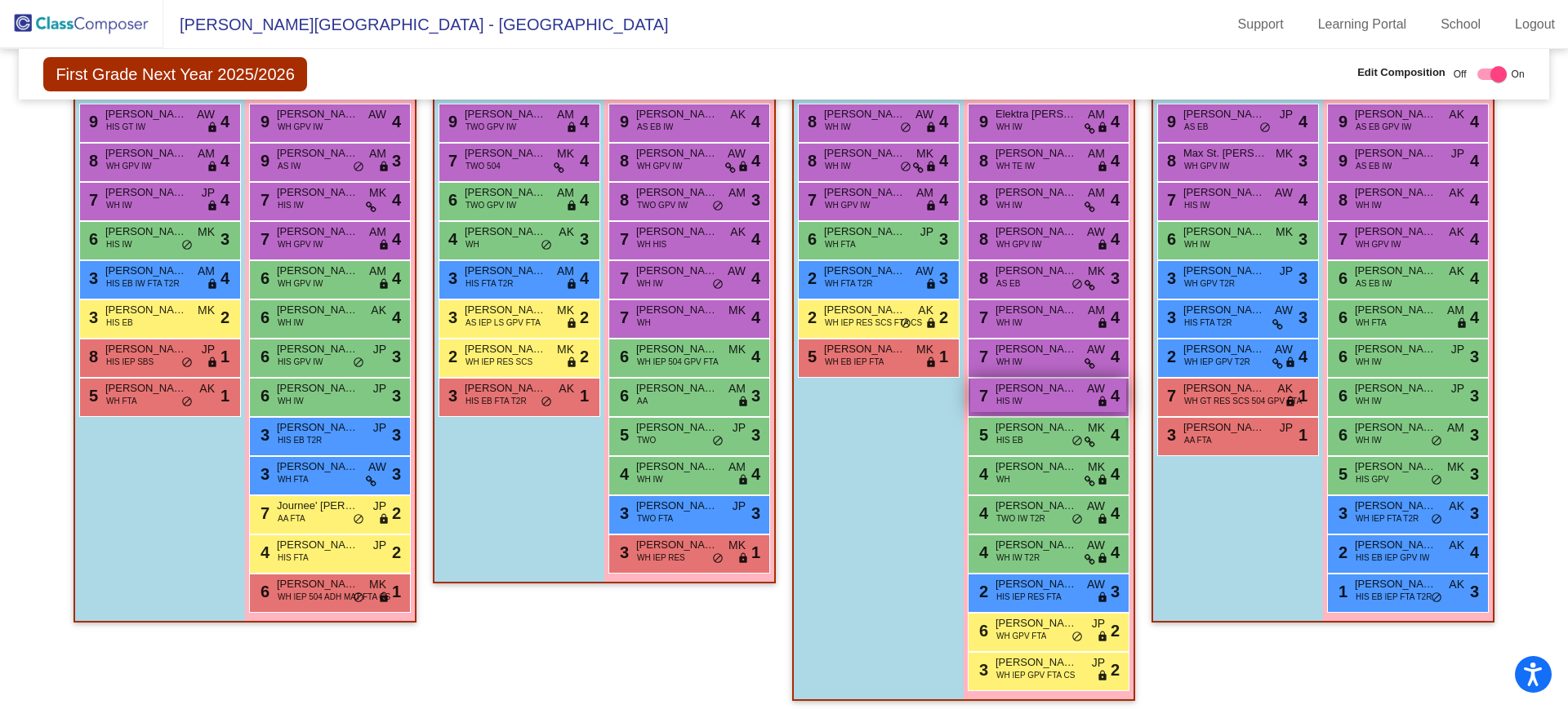
click at [1018, 403] on span "HIS IW" at bounding box center [1010, 401] width 26 height 12
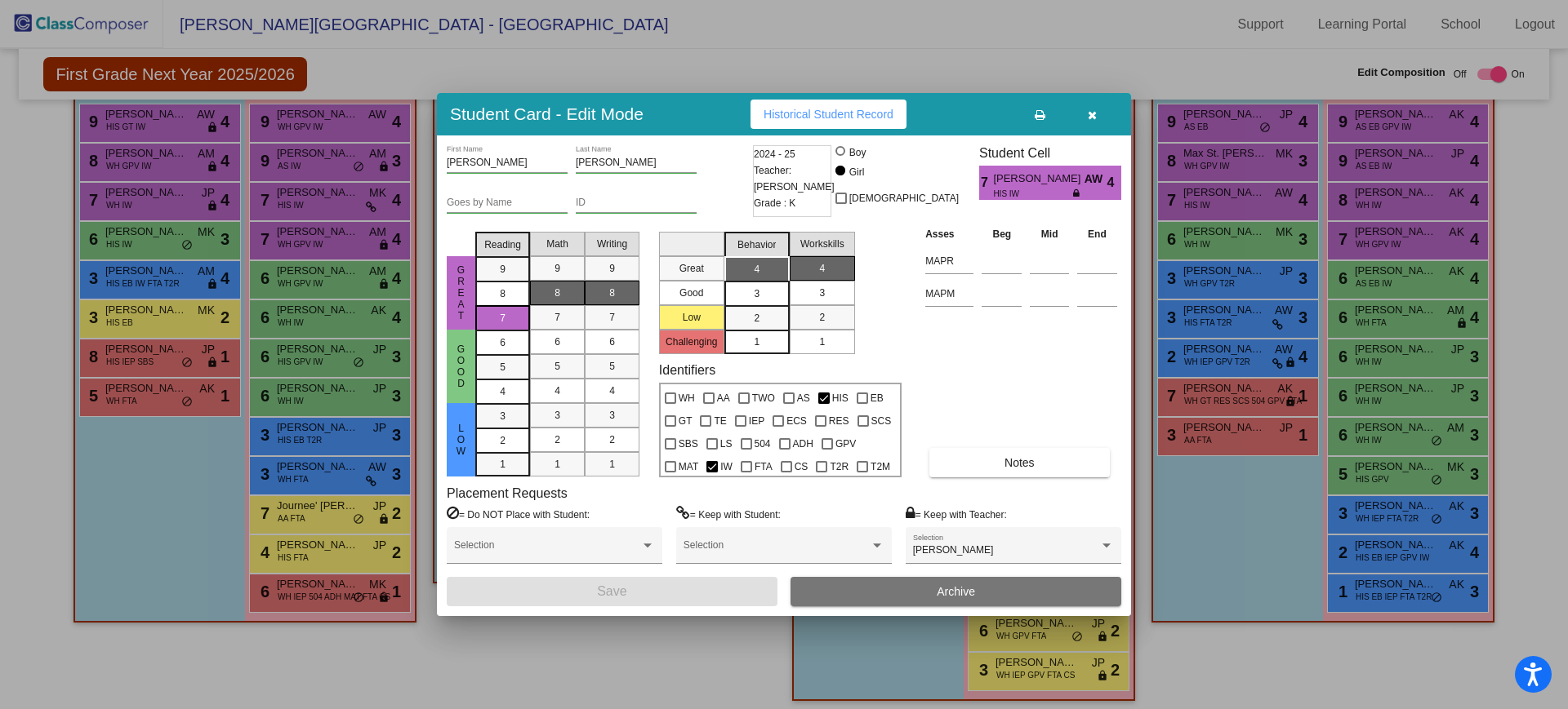
click at [1208, 684] on div at bounding box center [784, 354] width 1568 height 709
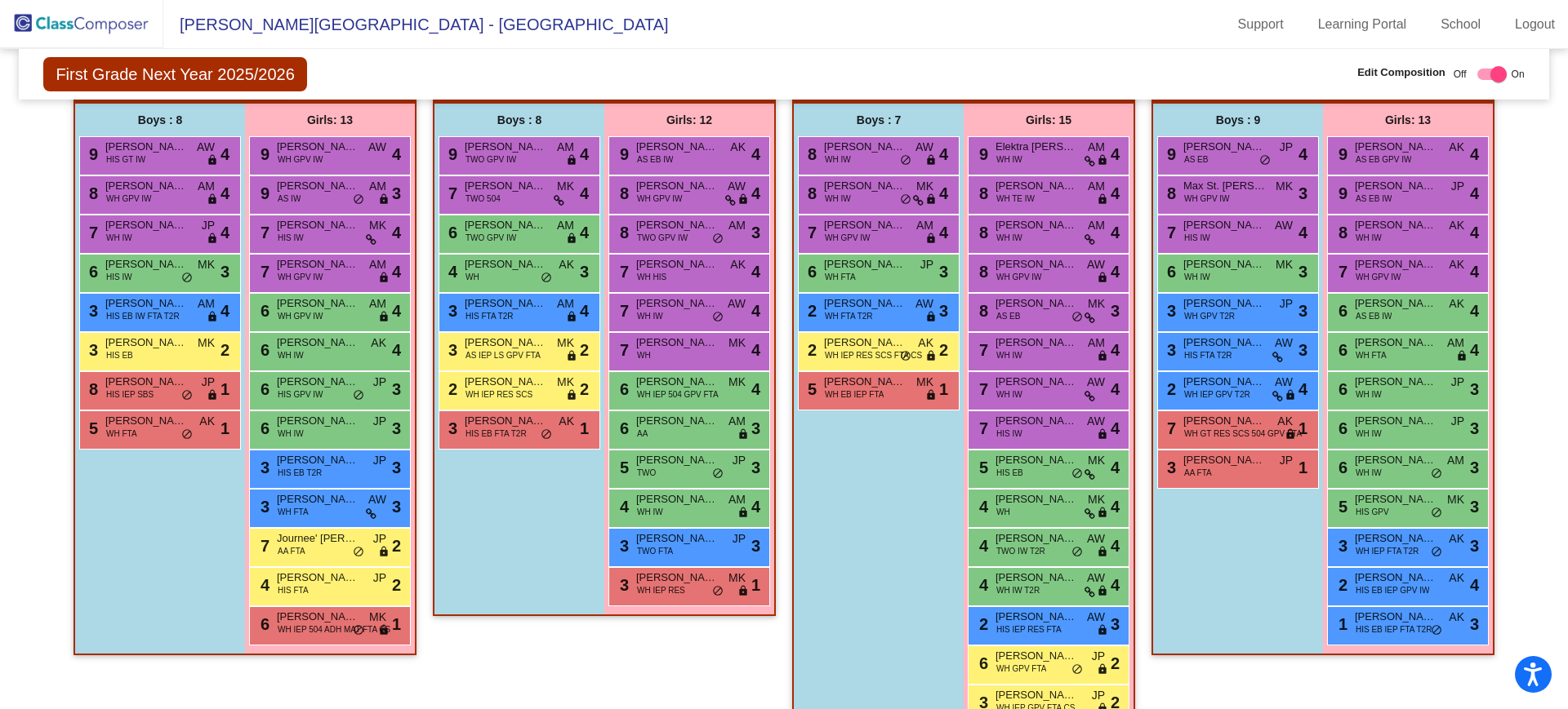
scroll to position [427, 0]
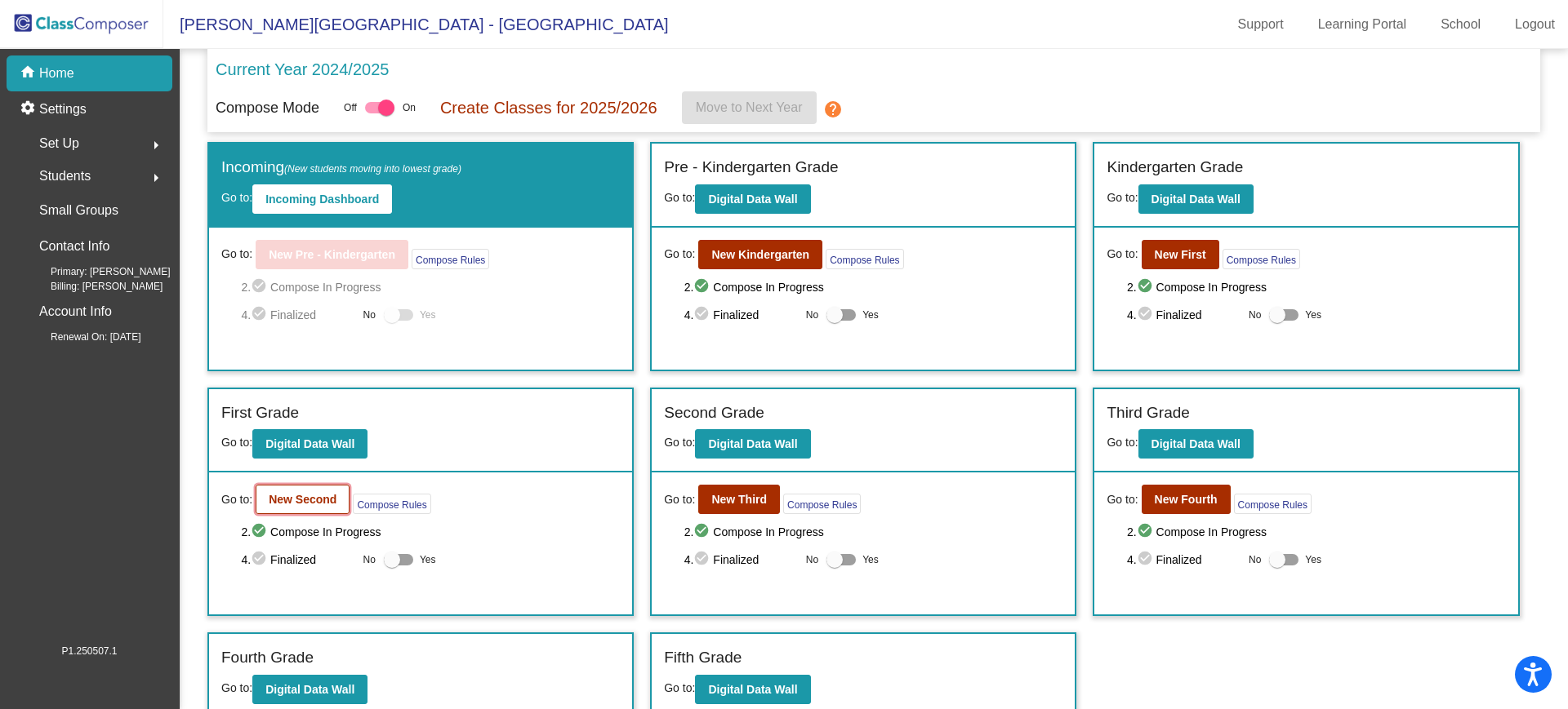
click at [305, 507] on button "New Second" at bounding box center [302, 499] width 94 height 30
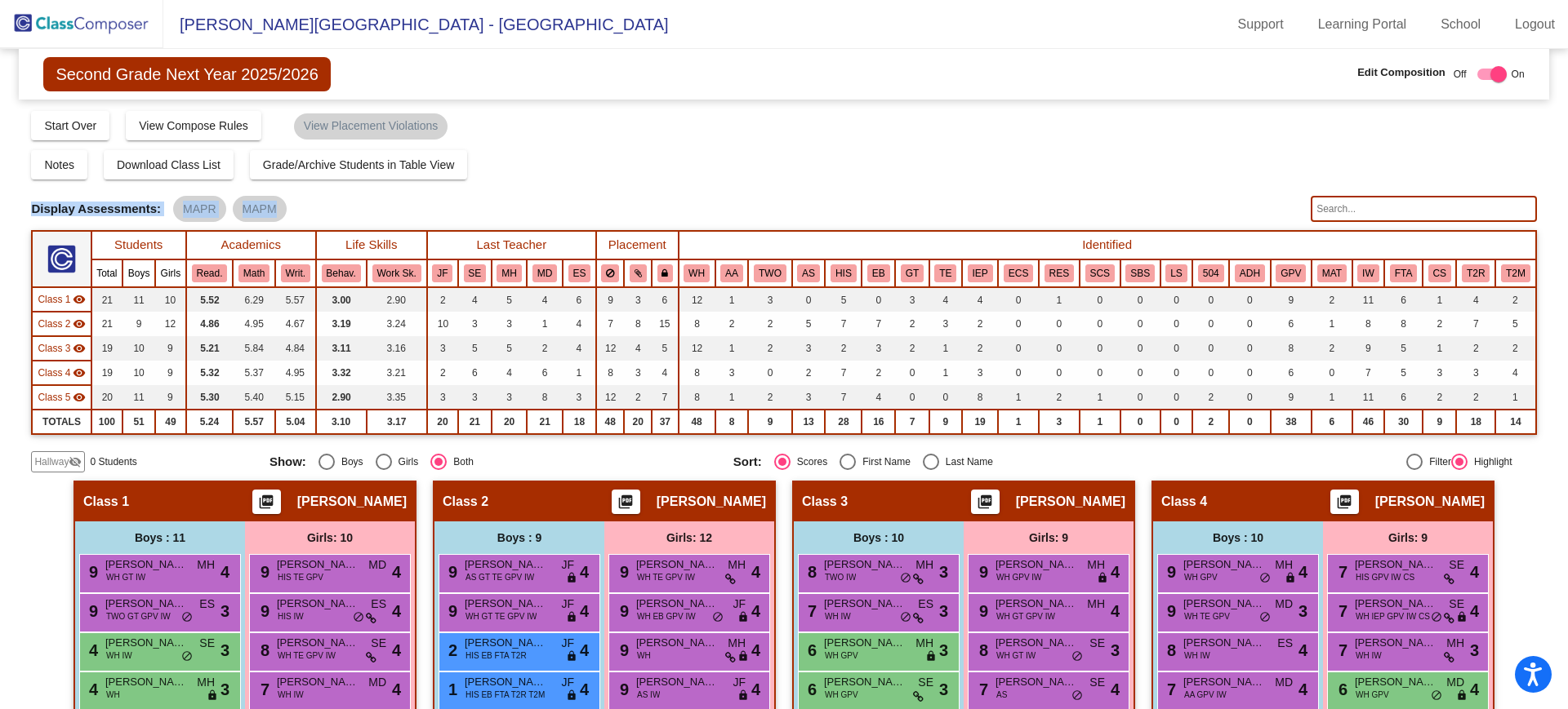
drag, startPoint x: 1555, startPoint y: 163, endPoint x: 1557, endPoint y: 197, distance: 34.1
click at [1557, 197] on mat-sidenav-content "Second Grade Next Year 2025/2026 Edit Composition Off On Incoming Digital Data …" at bounding box center [784, 378] width 1568 height 660
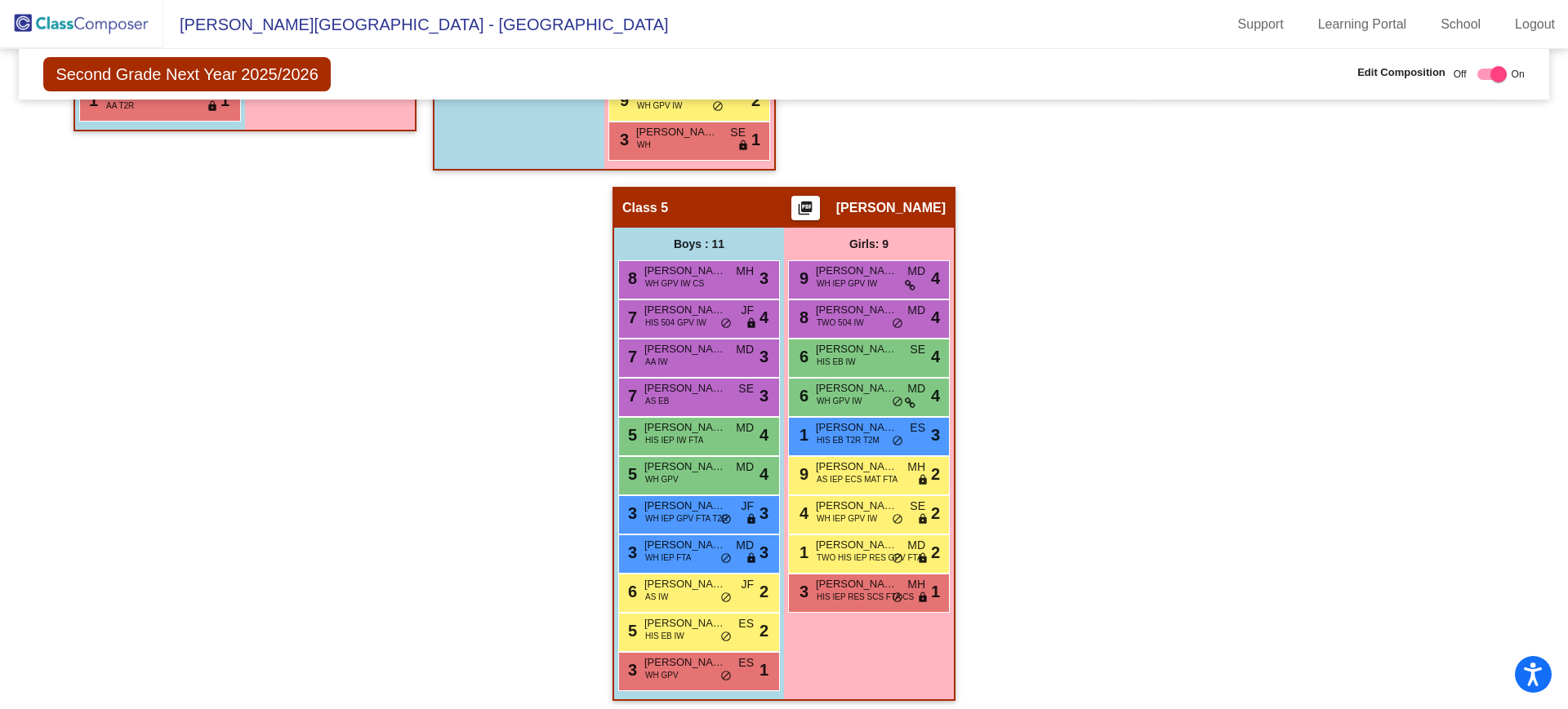
scroll to position [869, 0]
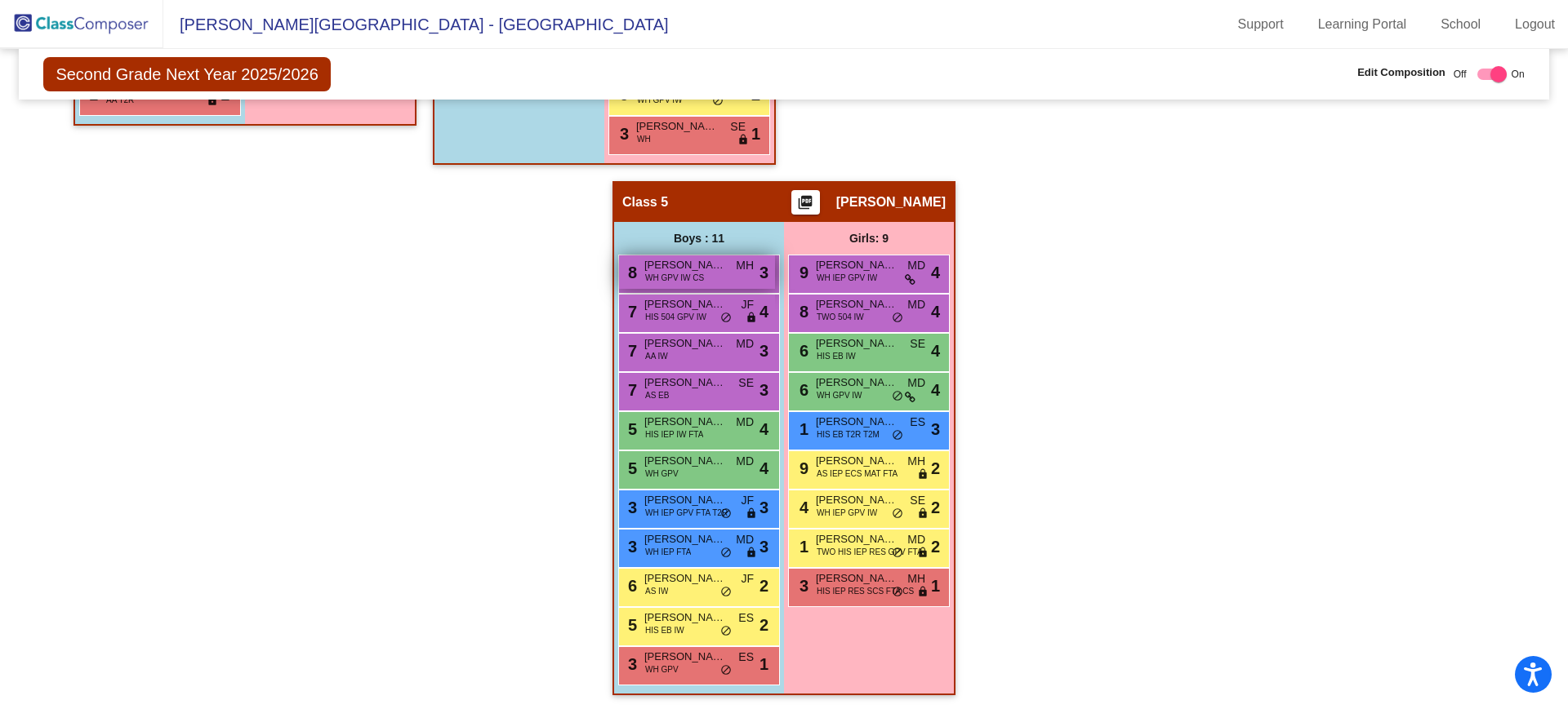
click at [663, 273] on span "WH GPV IW CS" at bounding box center [674, 278] width 59 height 12
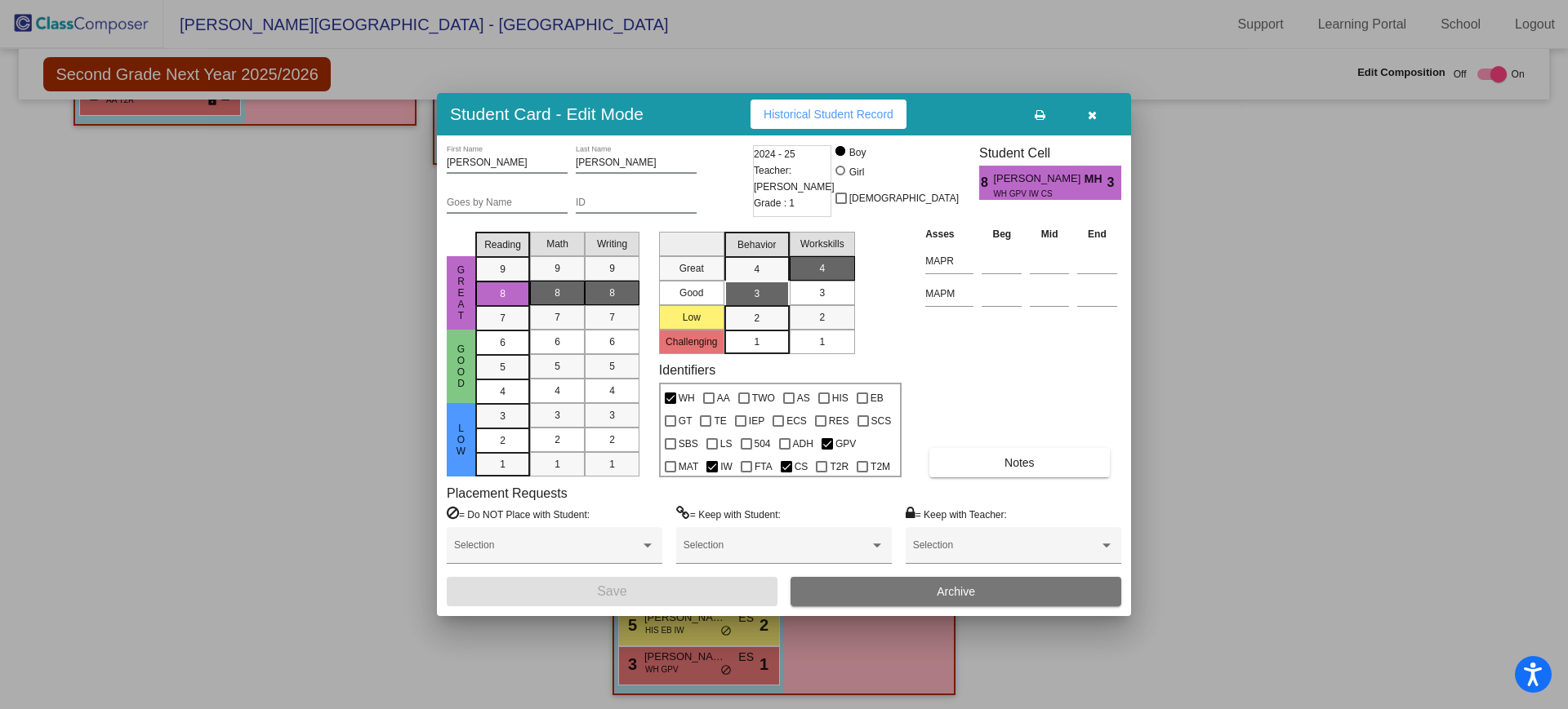
click at [204, 371] on div at bounding box center [784, 354] width 1568 height 709
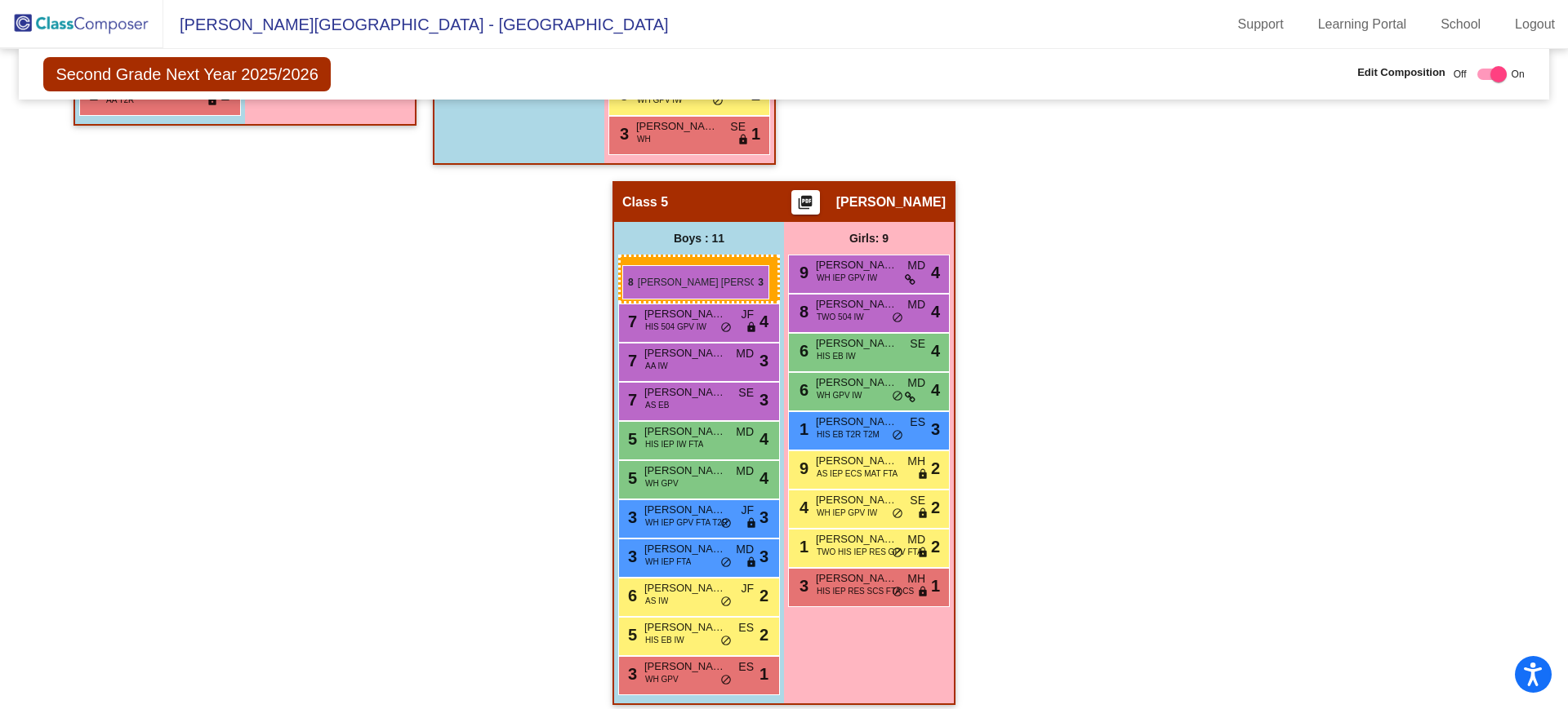
drag, startPoint x: 682, startPoint y: 276, endPoint x: 621, endPoint y: 269, distance: 61.4
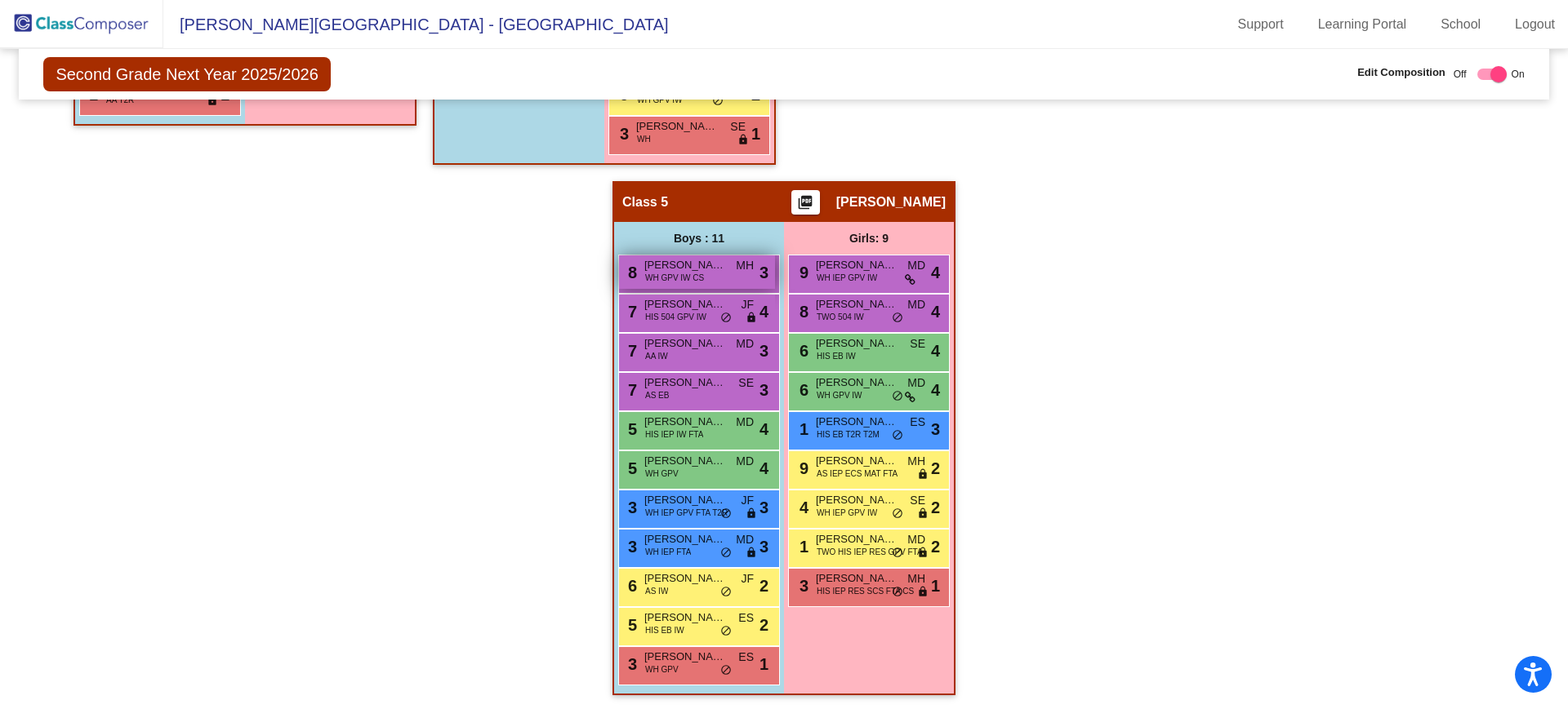
click at [628, 273] on span "8" at bounding box center [630, 272] width 13 height 18
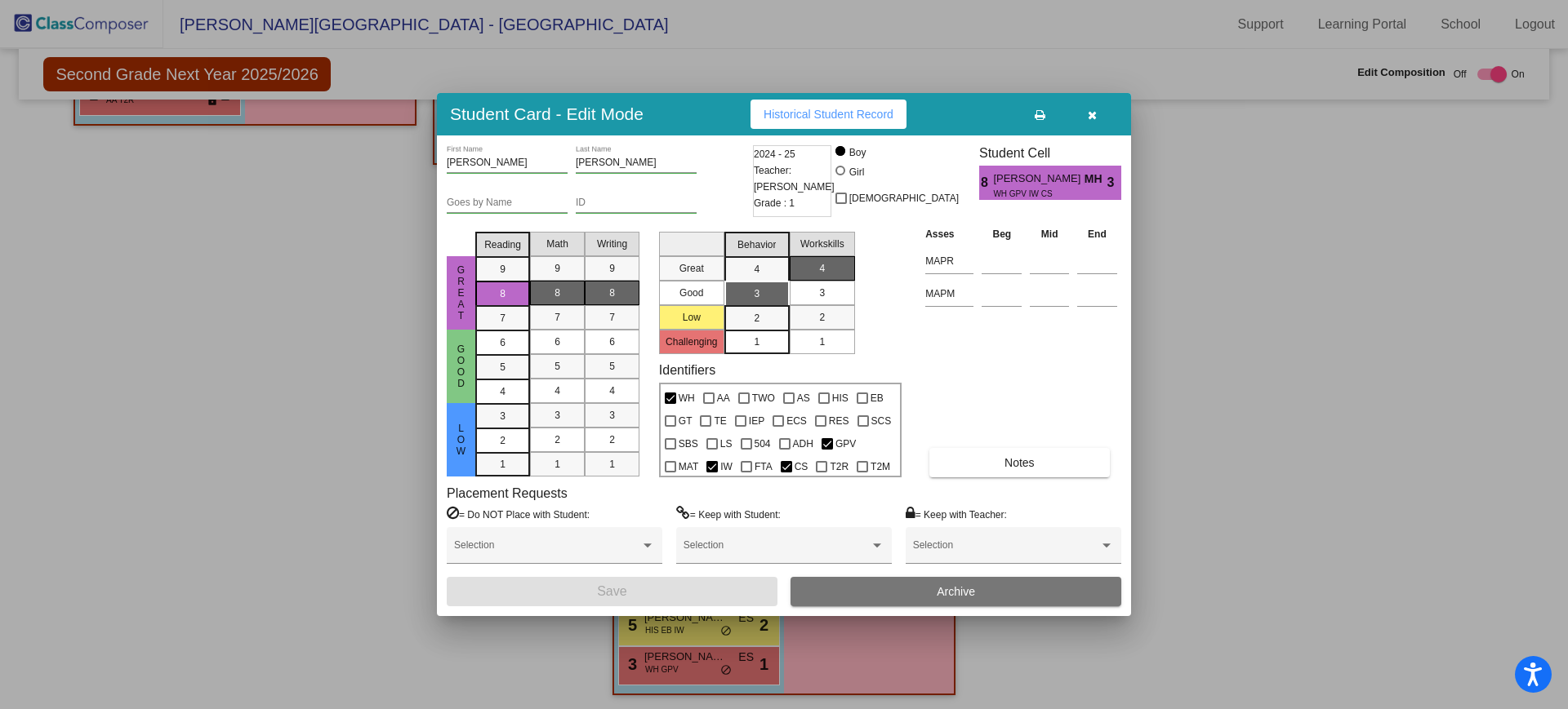
click at [1276, 342] on div at bounding box center [784, 354] width 1568 height 709
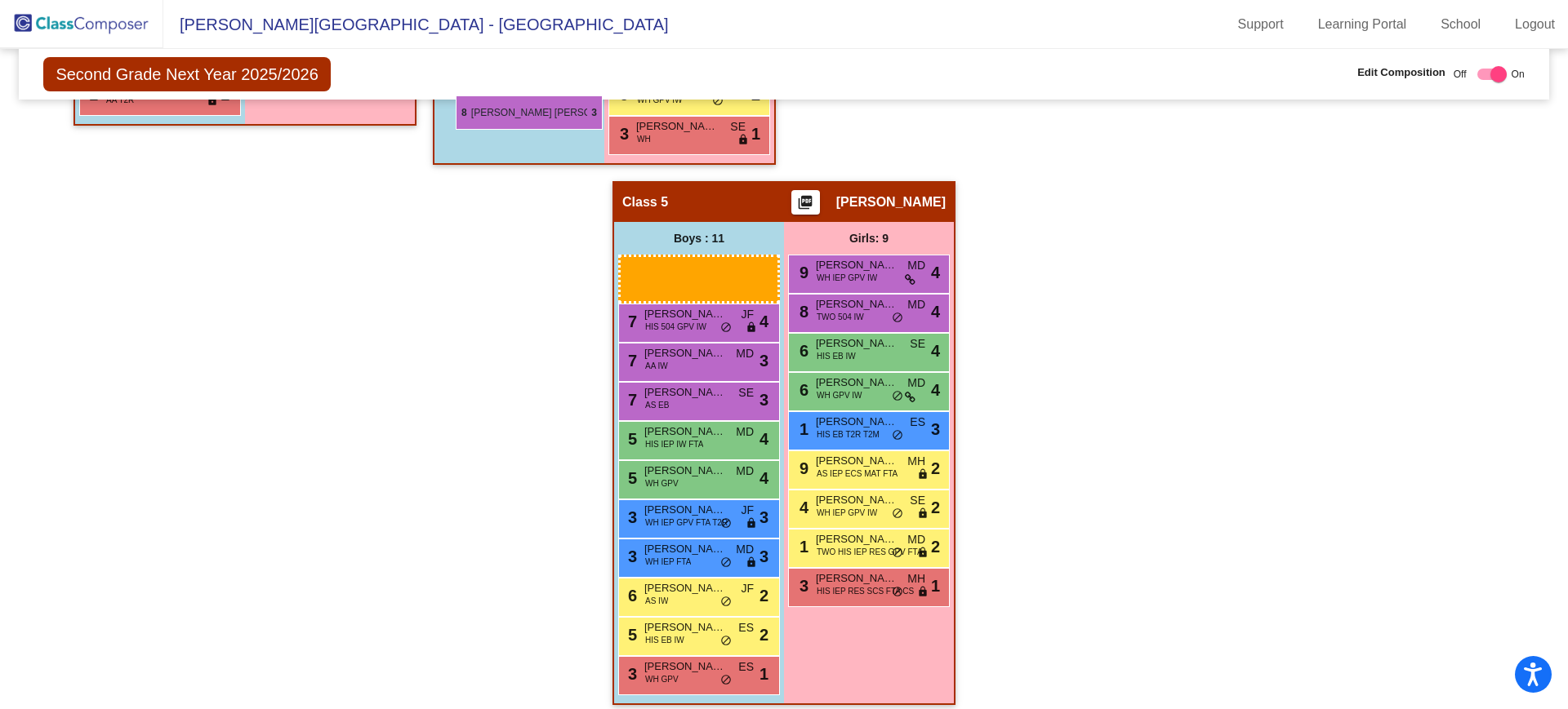
drag, startPoint x: 683, startPoint y: 282, endPoint x: 455, endPoint y: 95, distance: 294.9
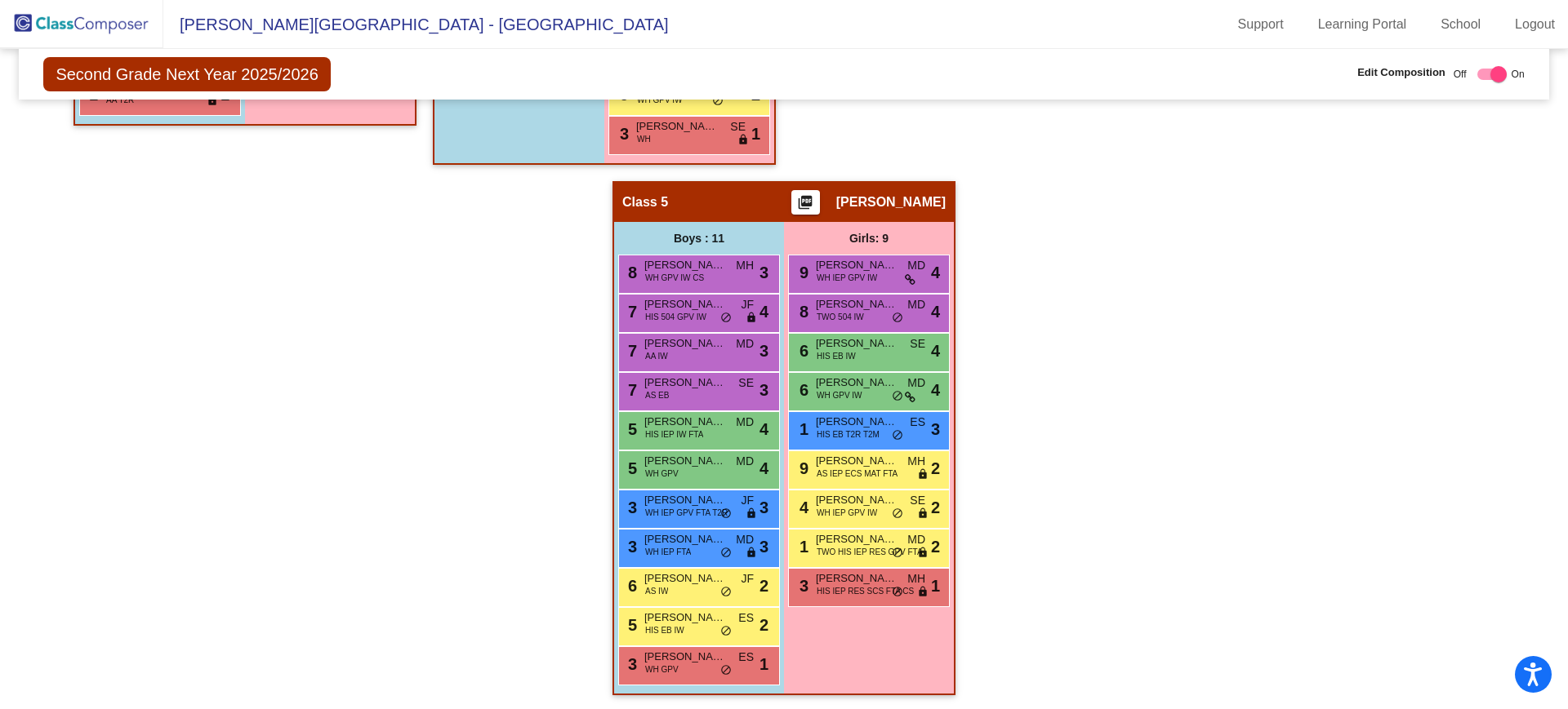
click at [1490, 67] on div at bounding box center [1498, 74] width 16 height 16
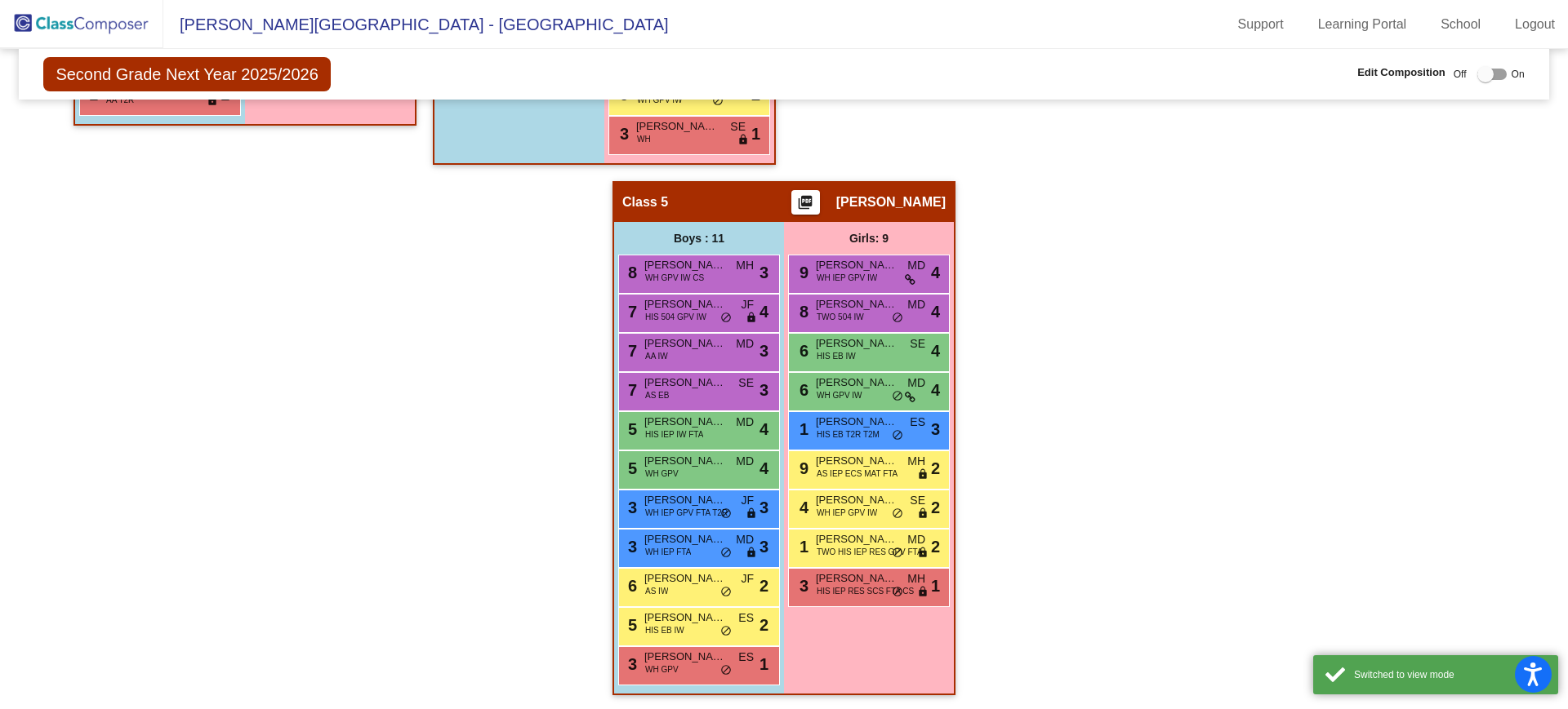
click at [1482, 69] on div at bounding box center [1486, 74] width 16 height 16
checkbox input "true"
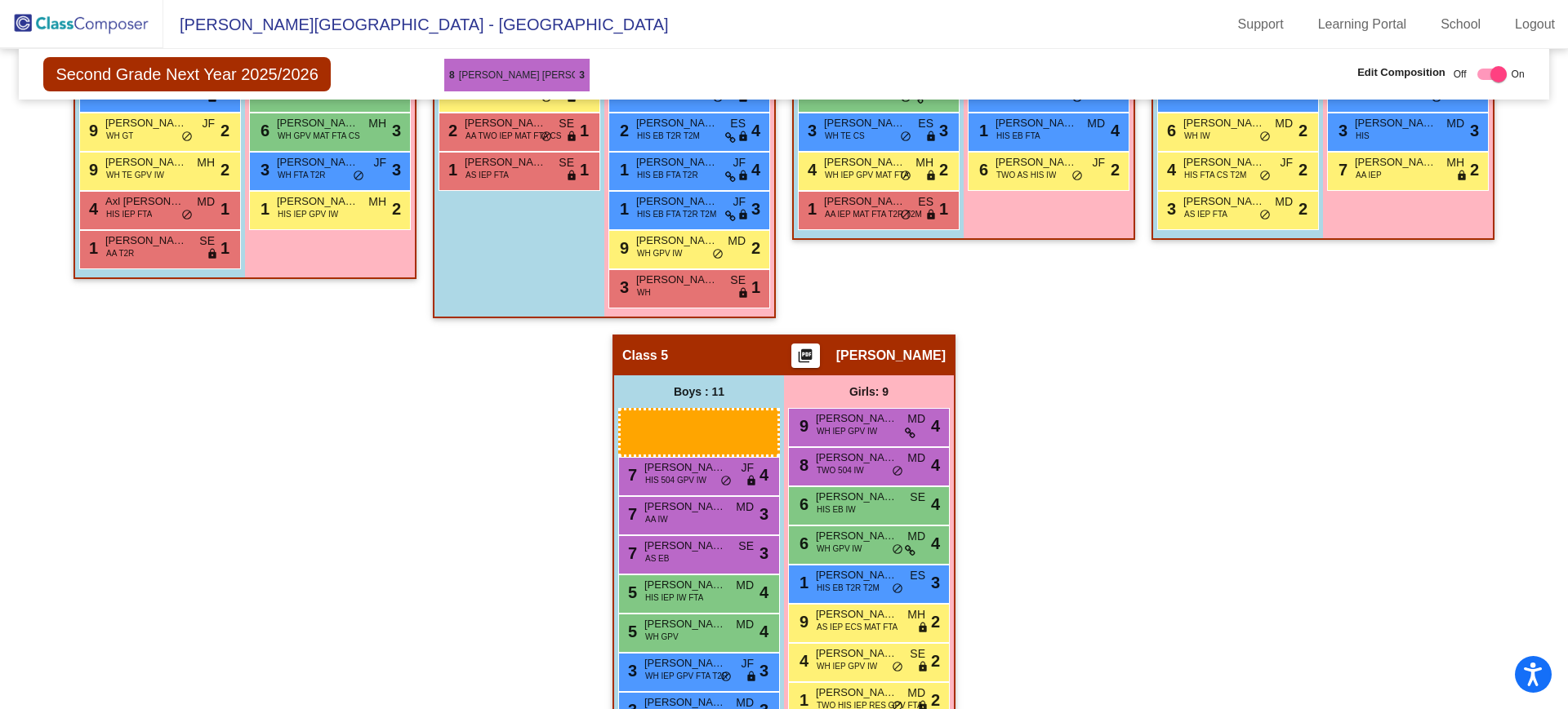
scroll to position [676, 0]
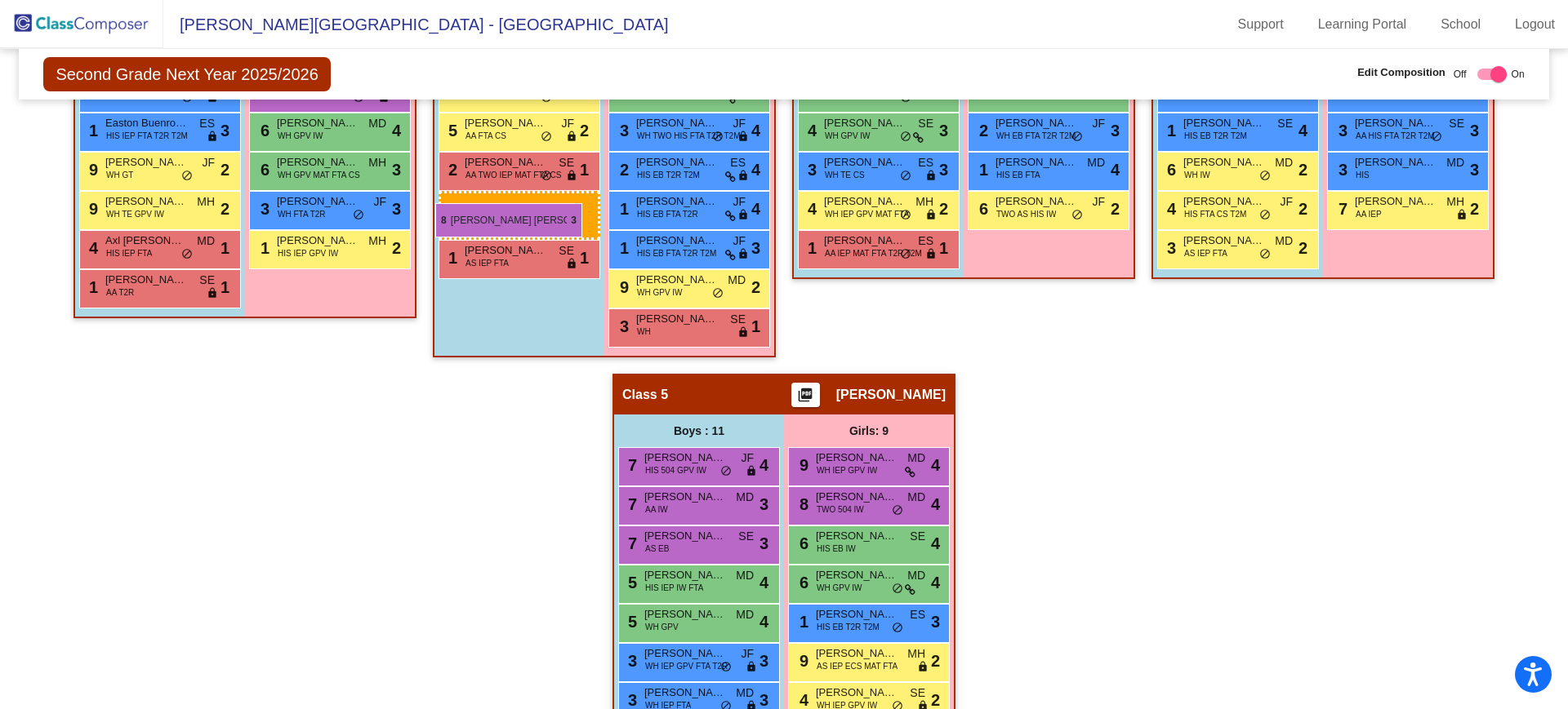
drag, startPoint x: 712, startPoint y: 275, endPoint x: 435, endPoint y: 204, distance: 286.0
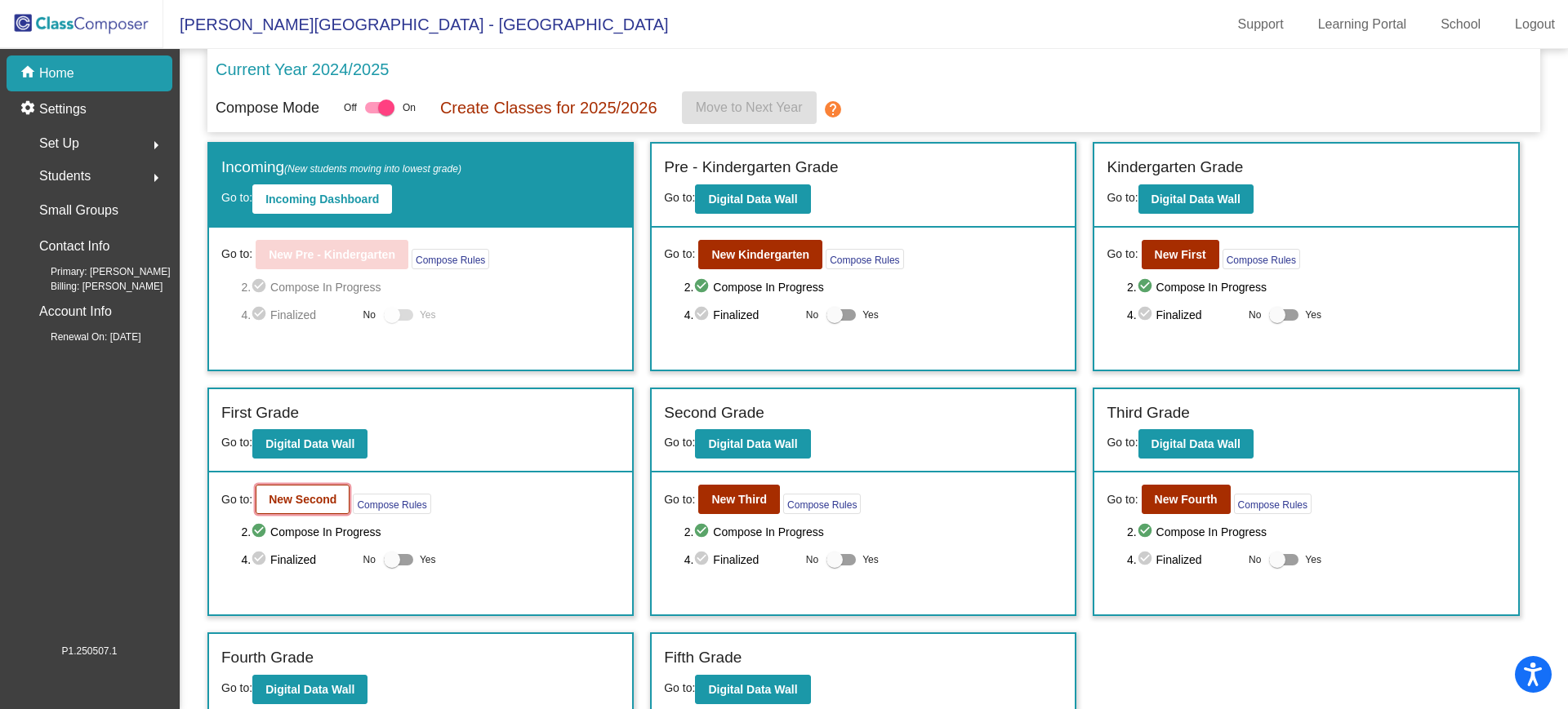
click at [310, 502] on b "New Second" at bounding box center [302, 498] width 68 height 13
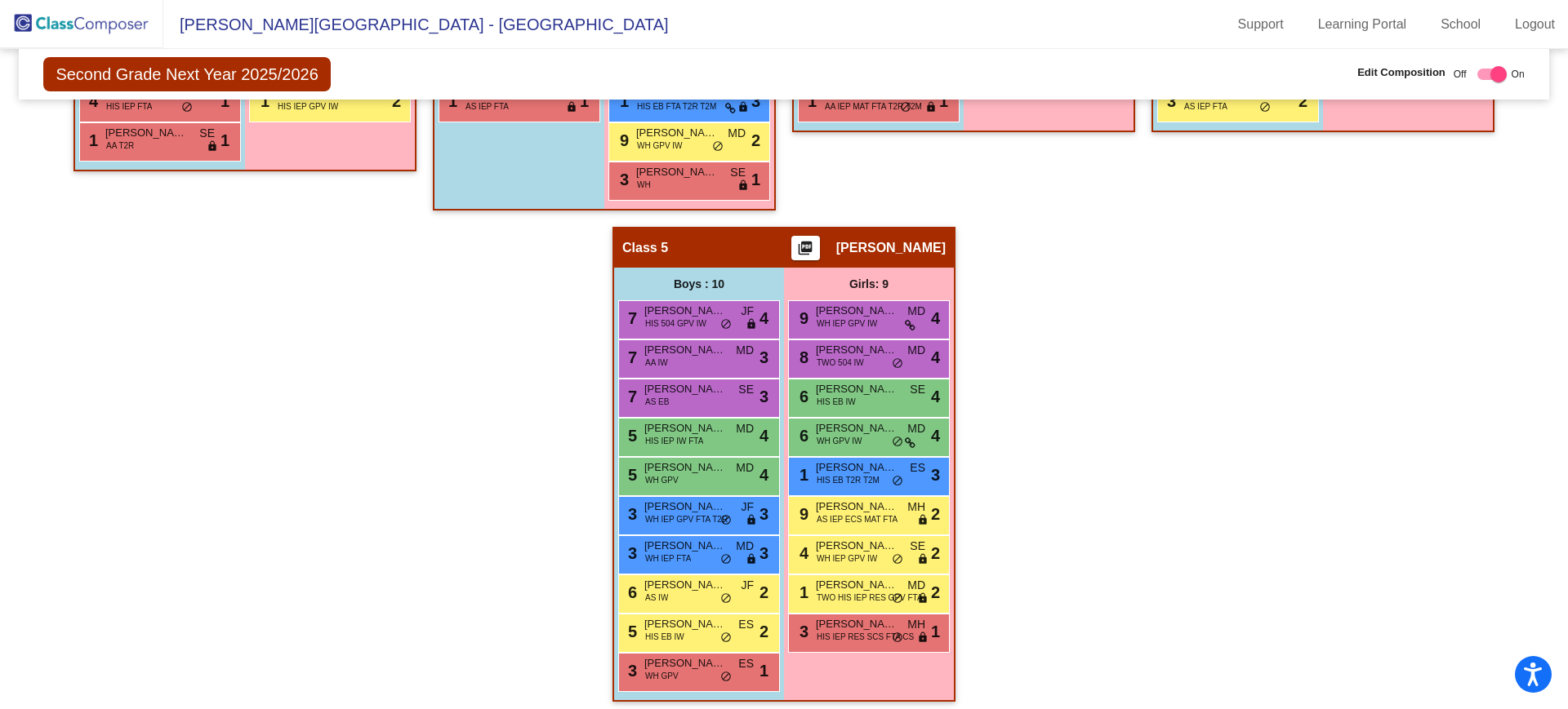
scroll to position [825, 0]
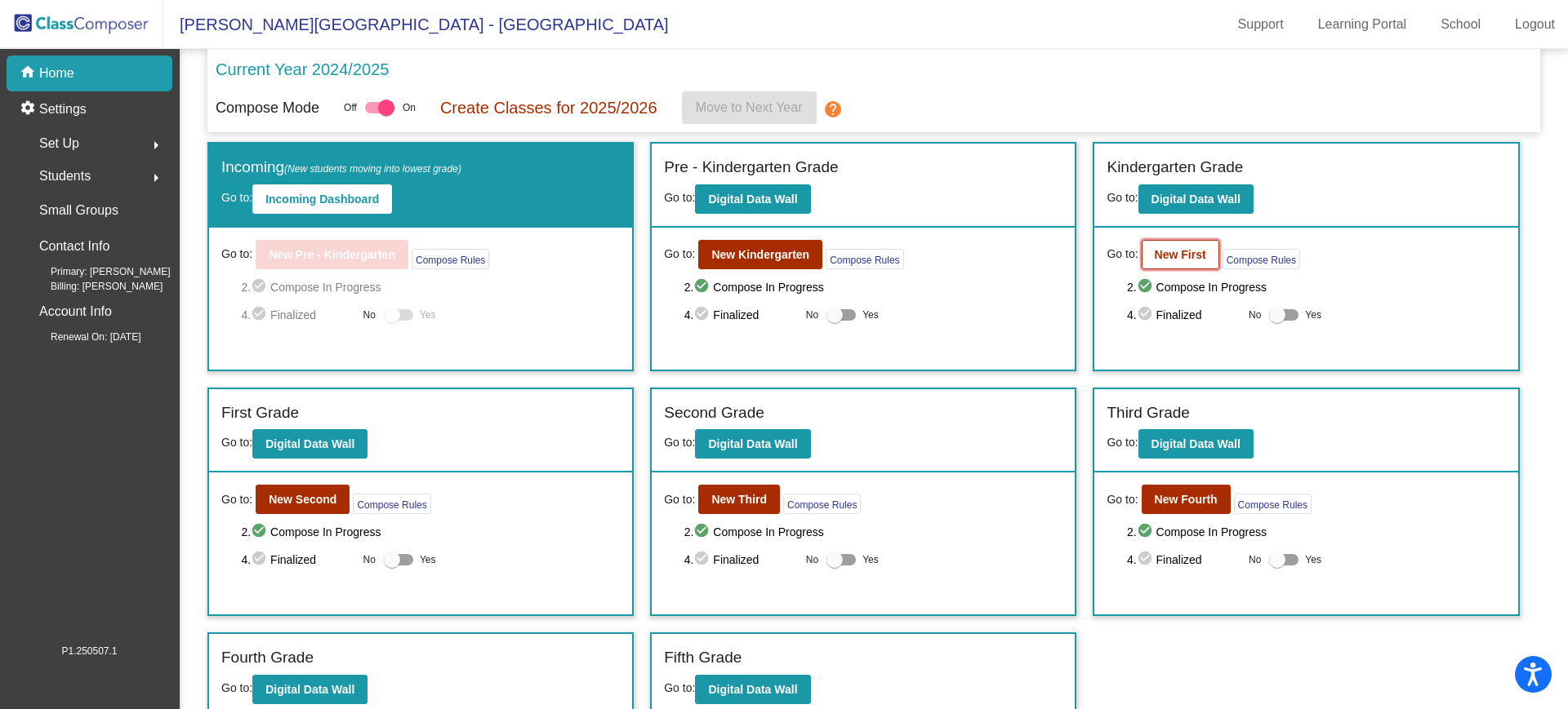
click at [1176, 250] on b "New First" at bounding box center [1180, 254] width 52 height 13
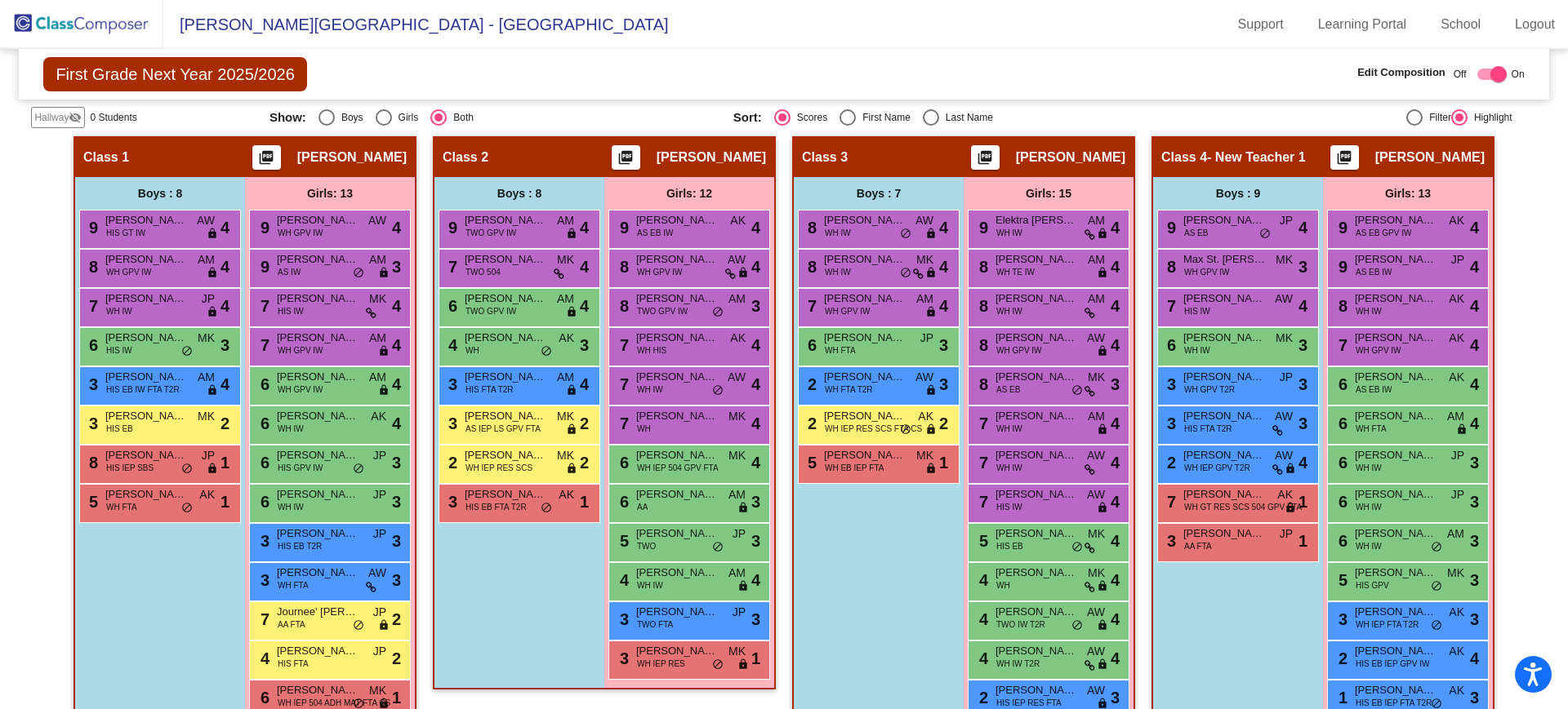
scroll to position [334, 0]
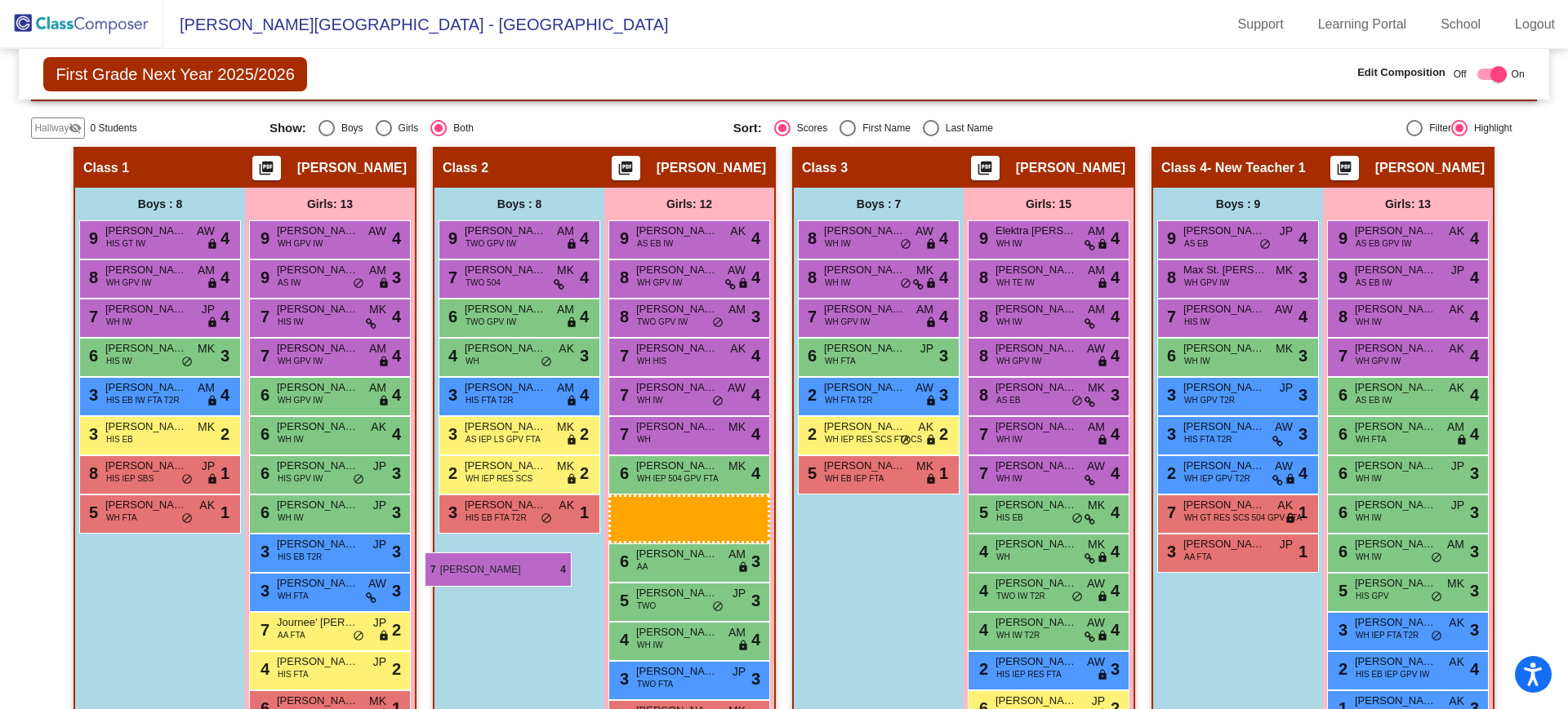
drag, startPoint x: 1020, startPoint y: 516, endPoint x: 424, endPoint y: 552, distance: 597.1
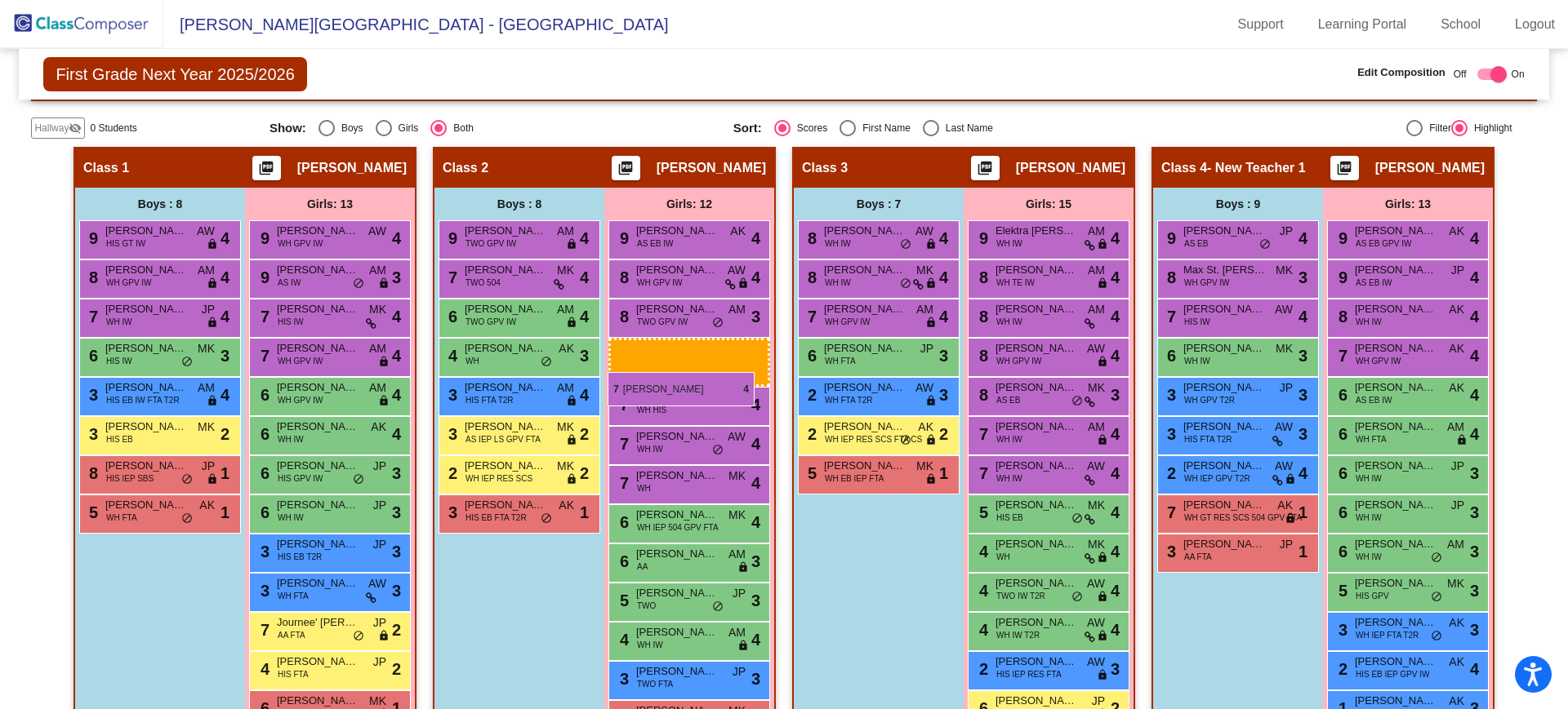
drag, startPoint x: 1028, startPoint y: 506, endPoint x: 608, endPoint y: 372, distance: 440.9
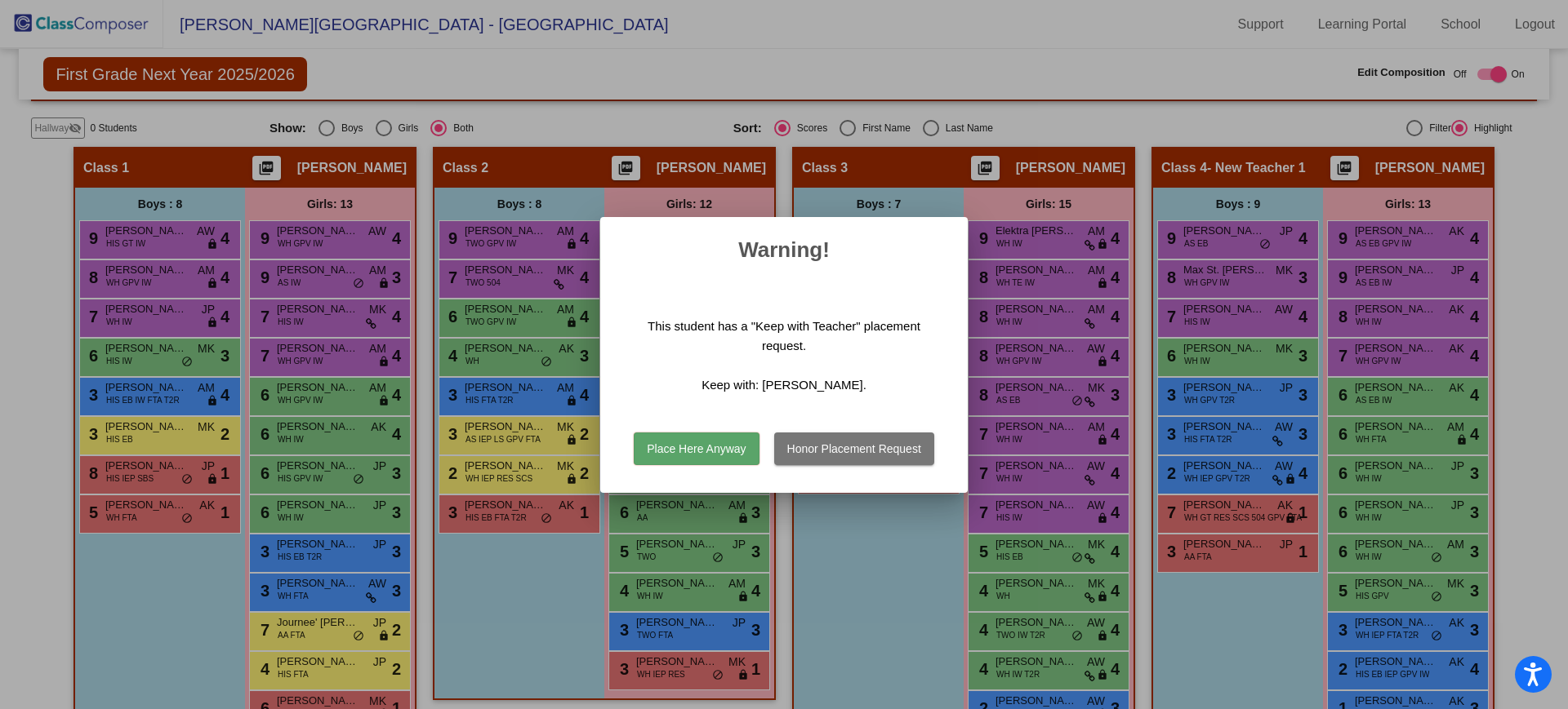
click at [706, 452] on button "Place Here Anyway" at bounding box center [697, 449] width 125 height 33
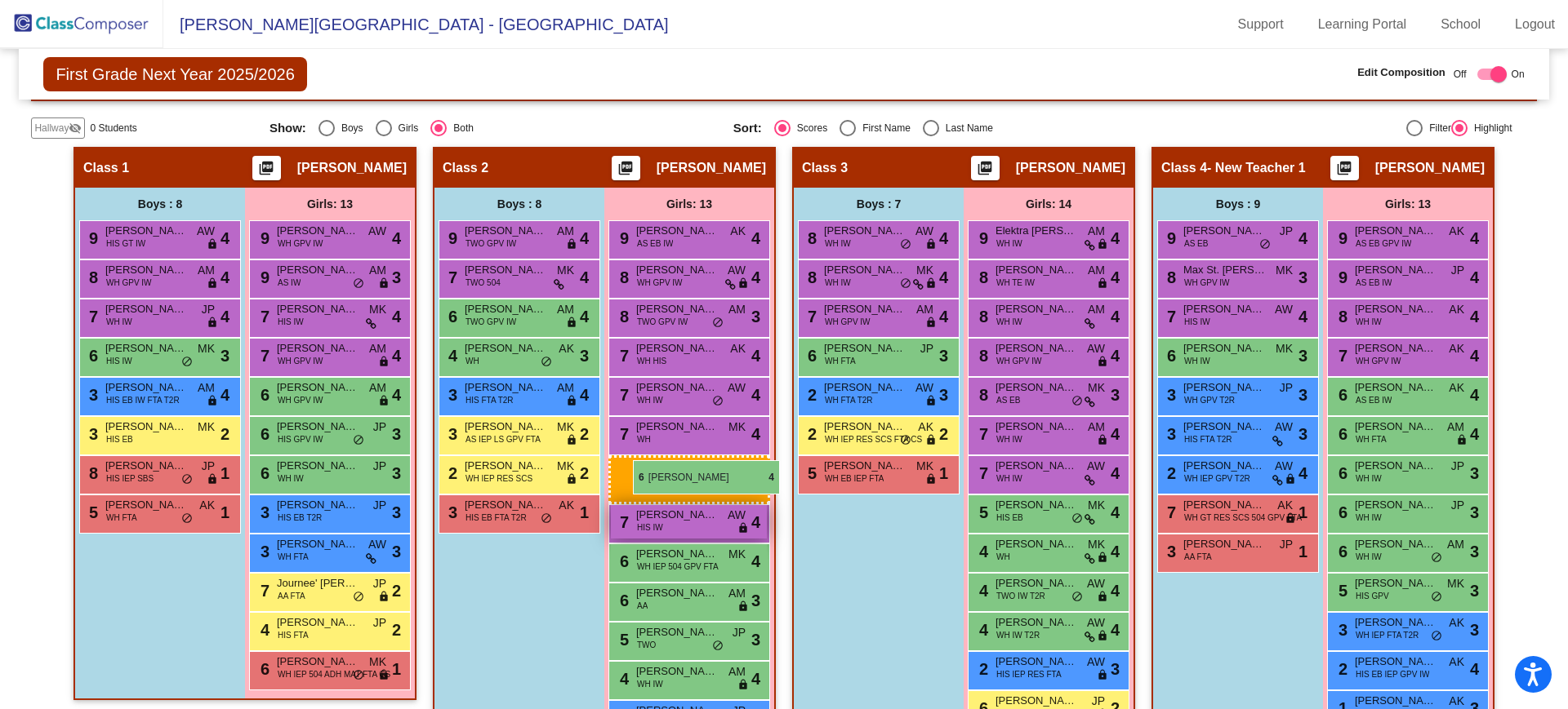
drag, startPoint x: 333, startPoint y: 441, endPoint x: 632, endPoint y: 461, distance: 299.7
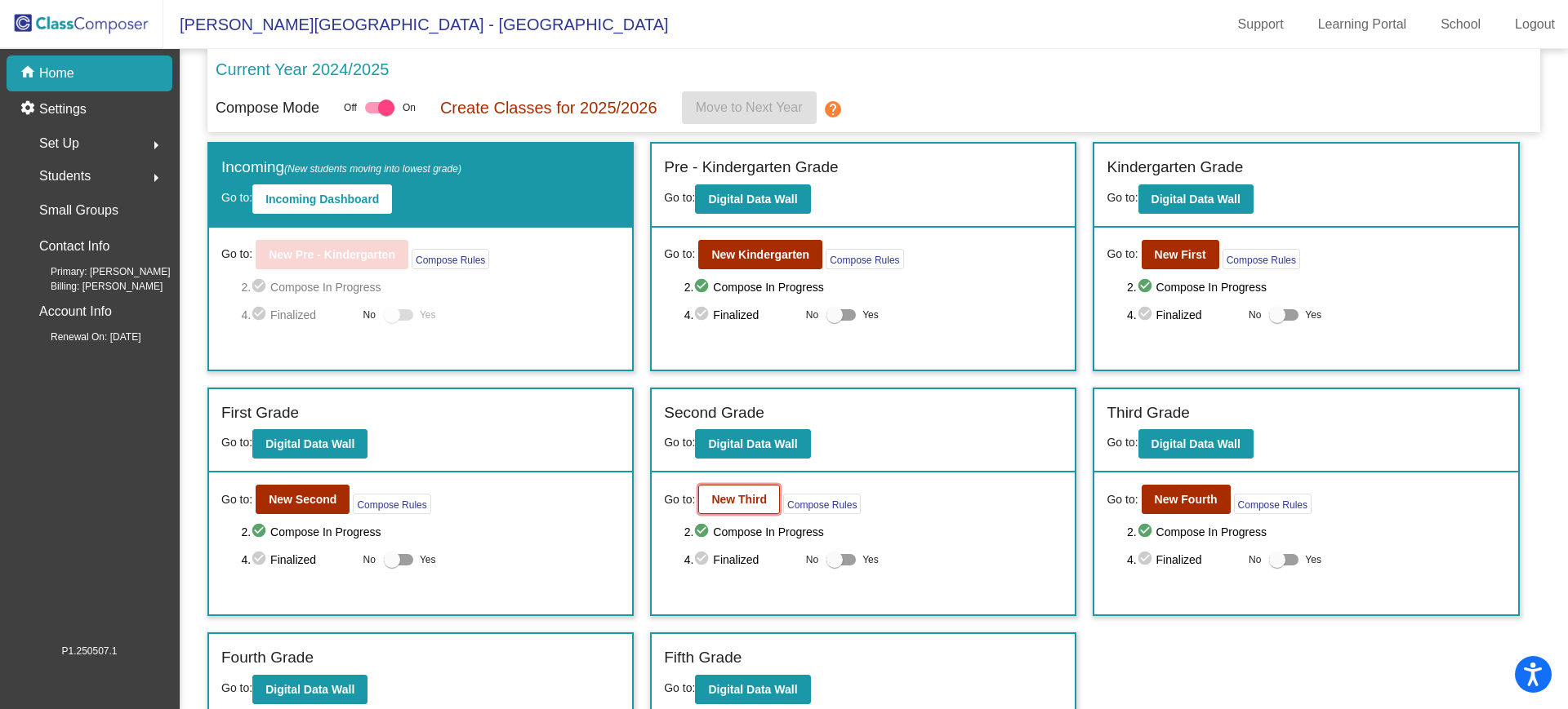
click at [734, 499] on b "New Third" at bounding box center [739, 498] width 56 height 13
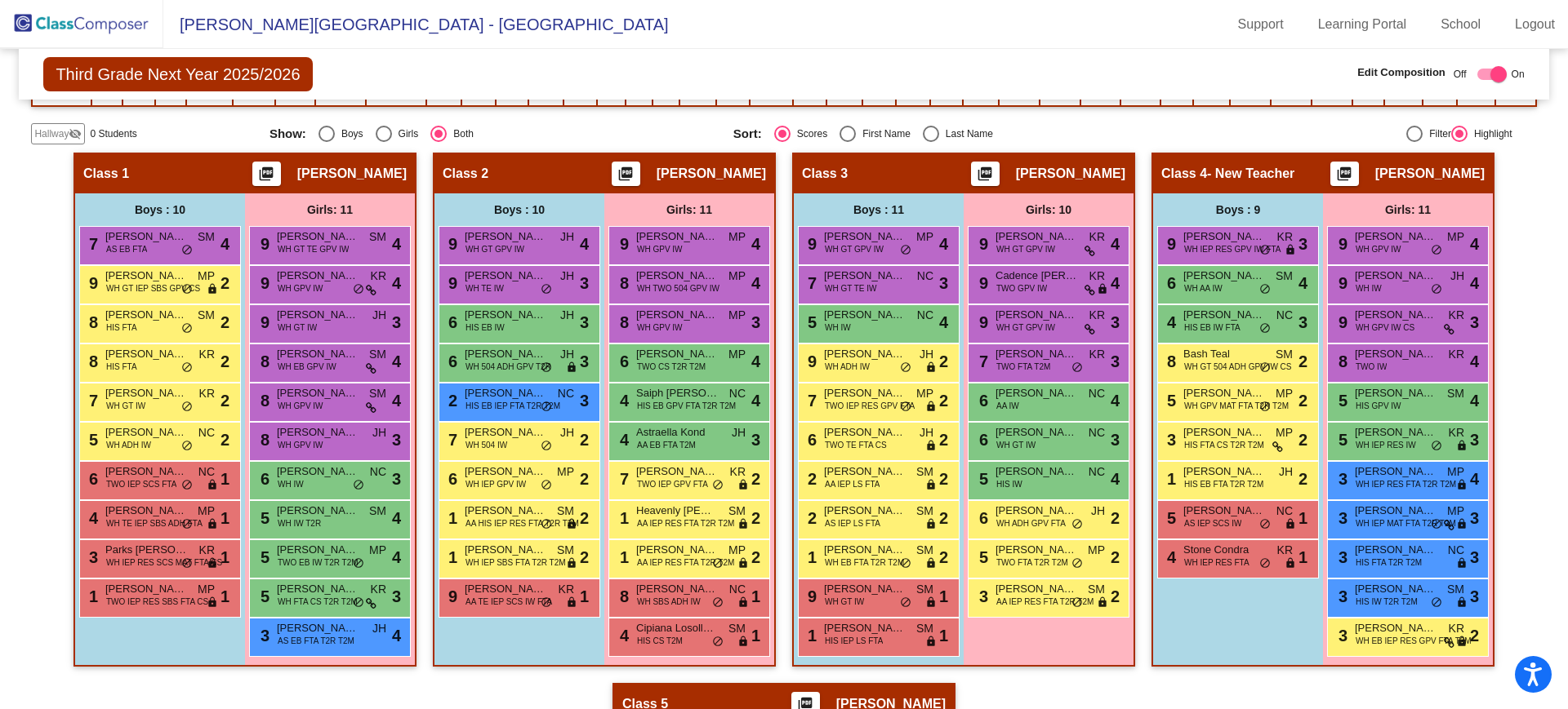
scroll to position [332, 0]
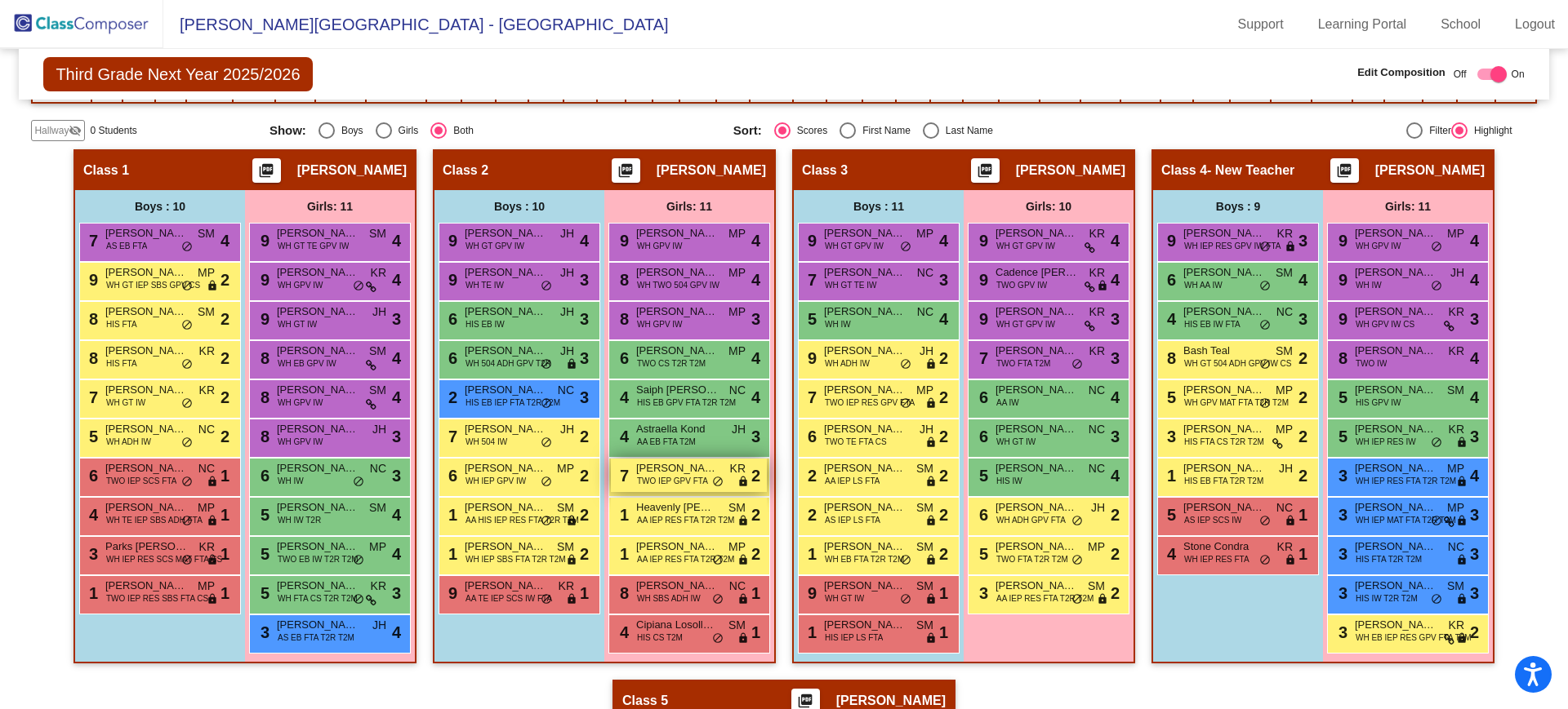
click at [657, 478] on span "TWO IEP GPV FTA" at bounding box center [673, 481] width 72 height 12
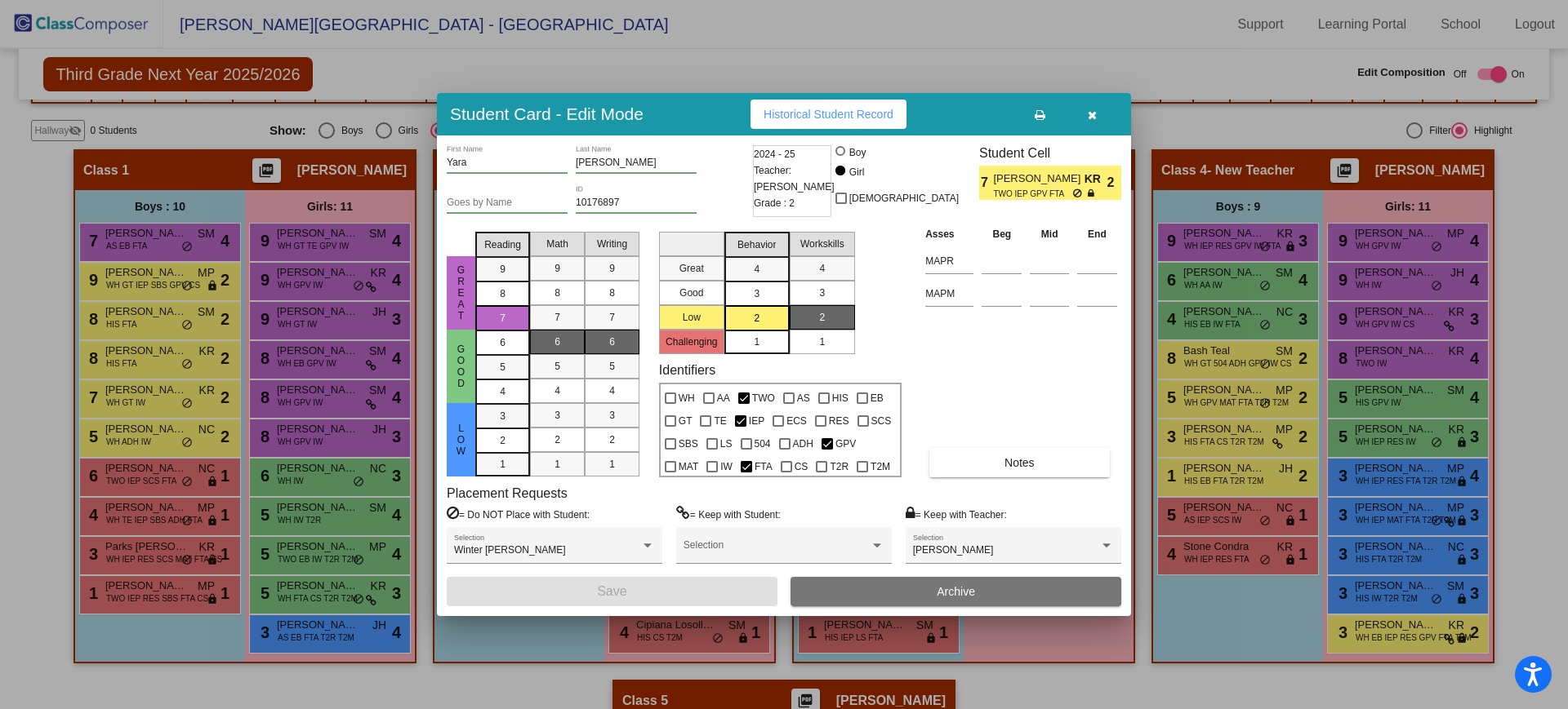
click at [542, 690] on div at bounding box center [784, 354] width 1568 height 709
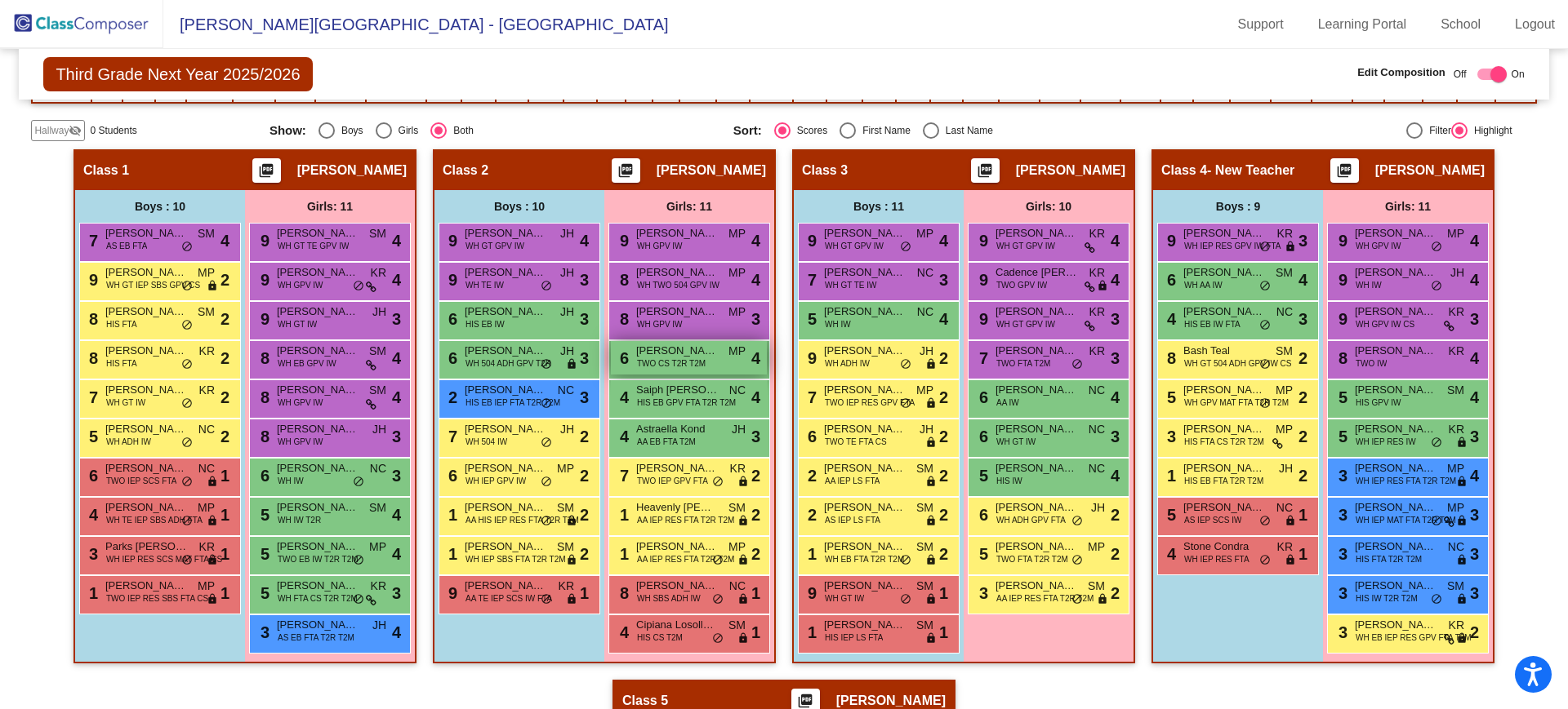
click at [665, 357] on span "TWO CS T2R T2M" at bounding box center [671, 363] width 69 height 12
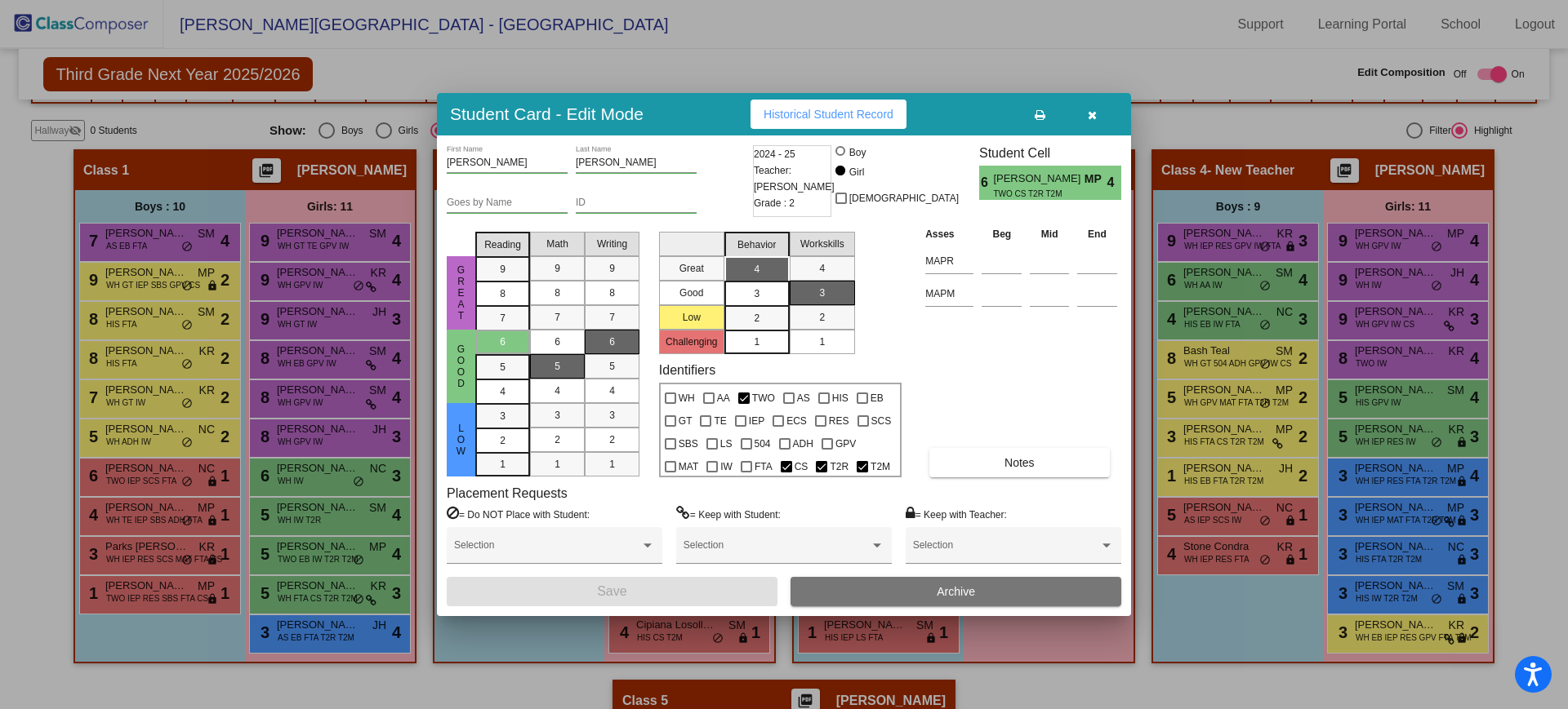
click at [392, 689] on div at bounding box center [784, 354] width 1568 height 709
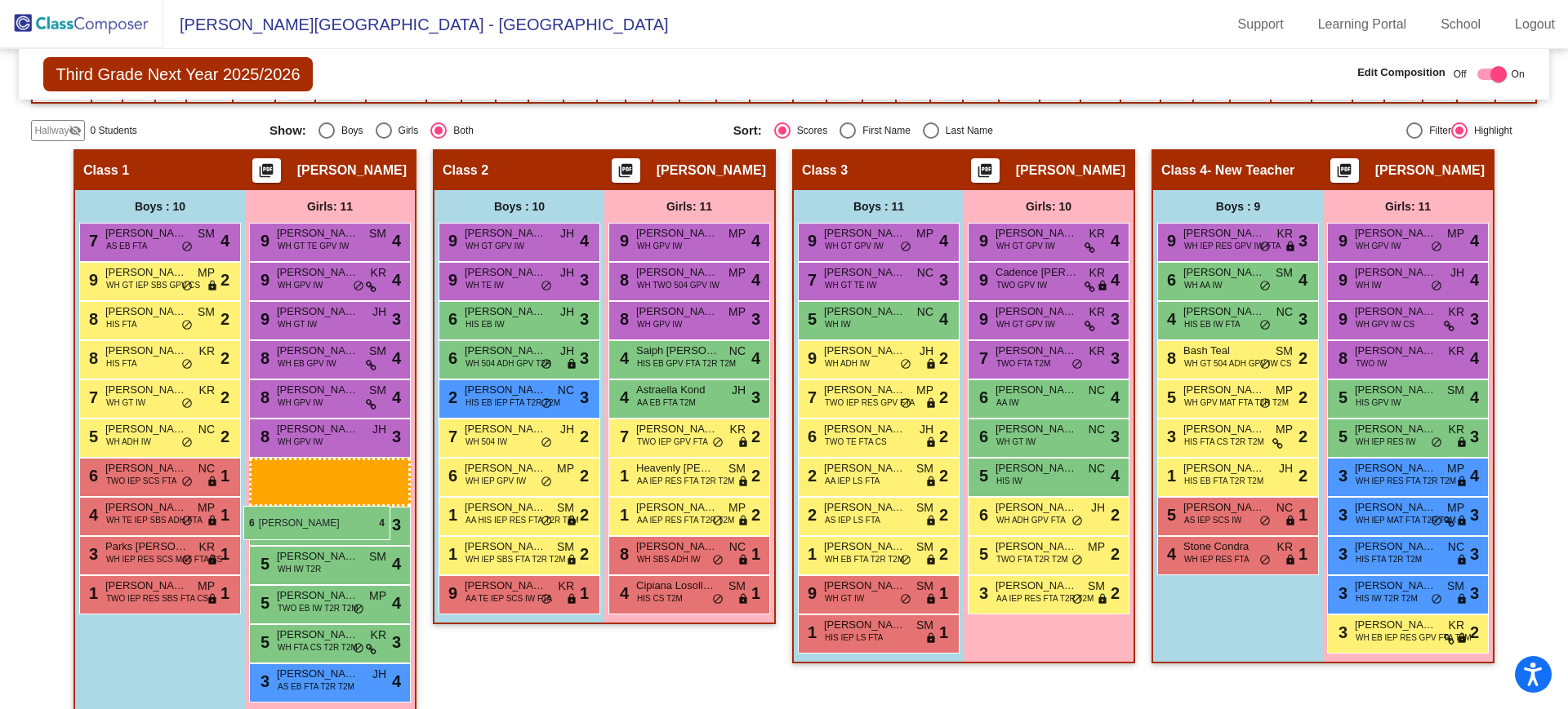
drag, startPoint x: 680, startPoint y: 365, endPoint x: 244, endPoint y: 507, distance: 458.5
